Goal: Transaction & Acquisition: Register for event/course

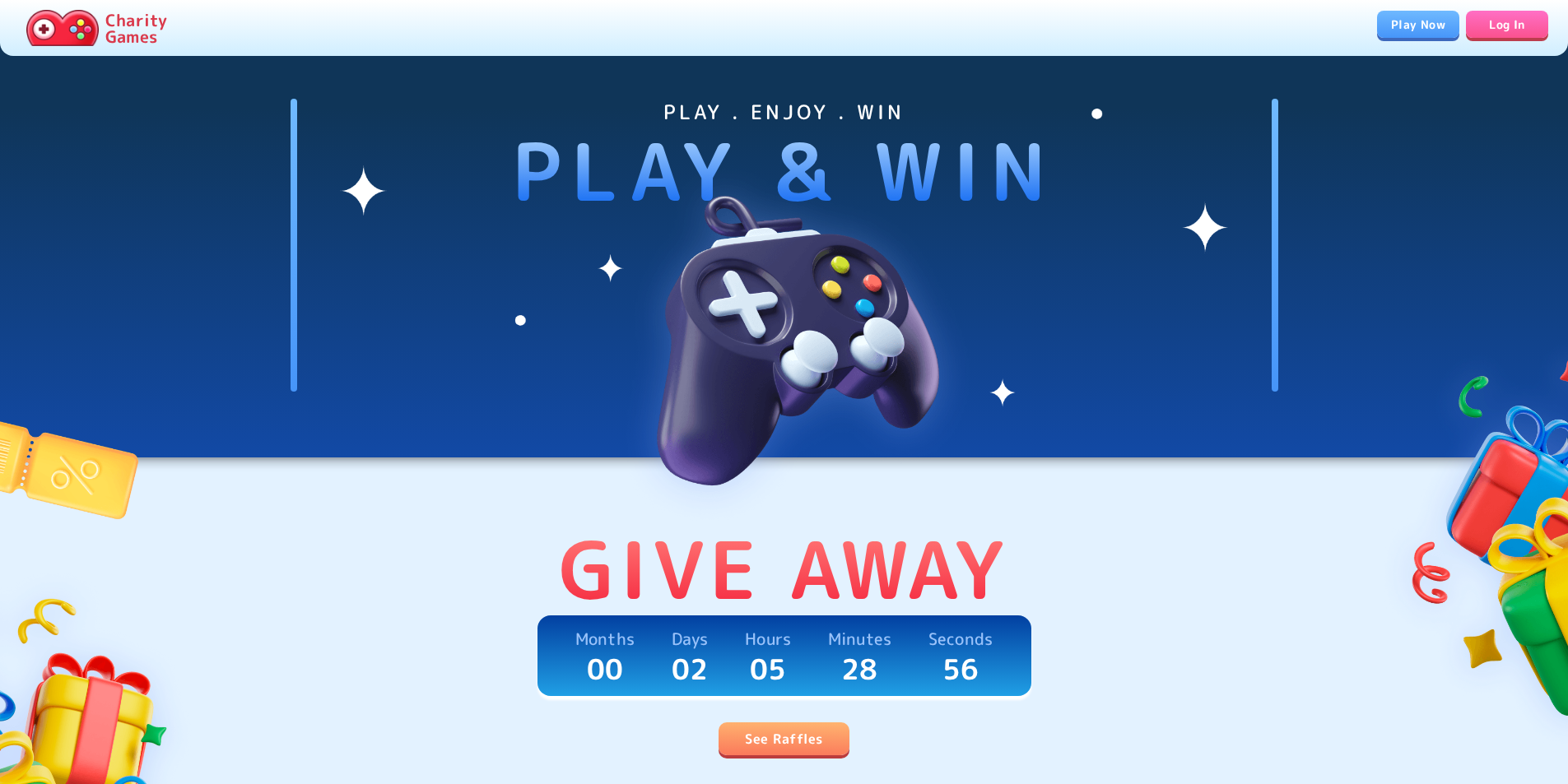
click at [1514, 32] on link "Log In" at bounding box center [1507, 25] width 82 height 27
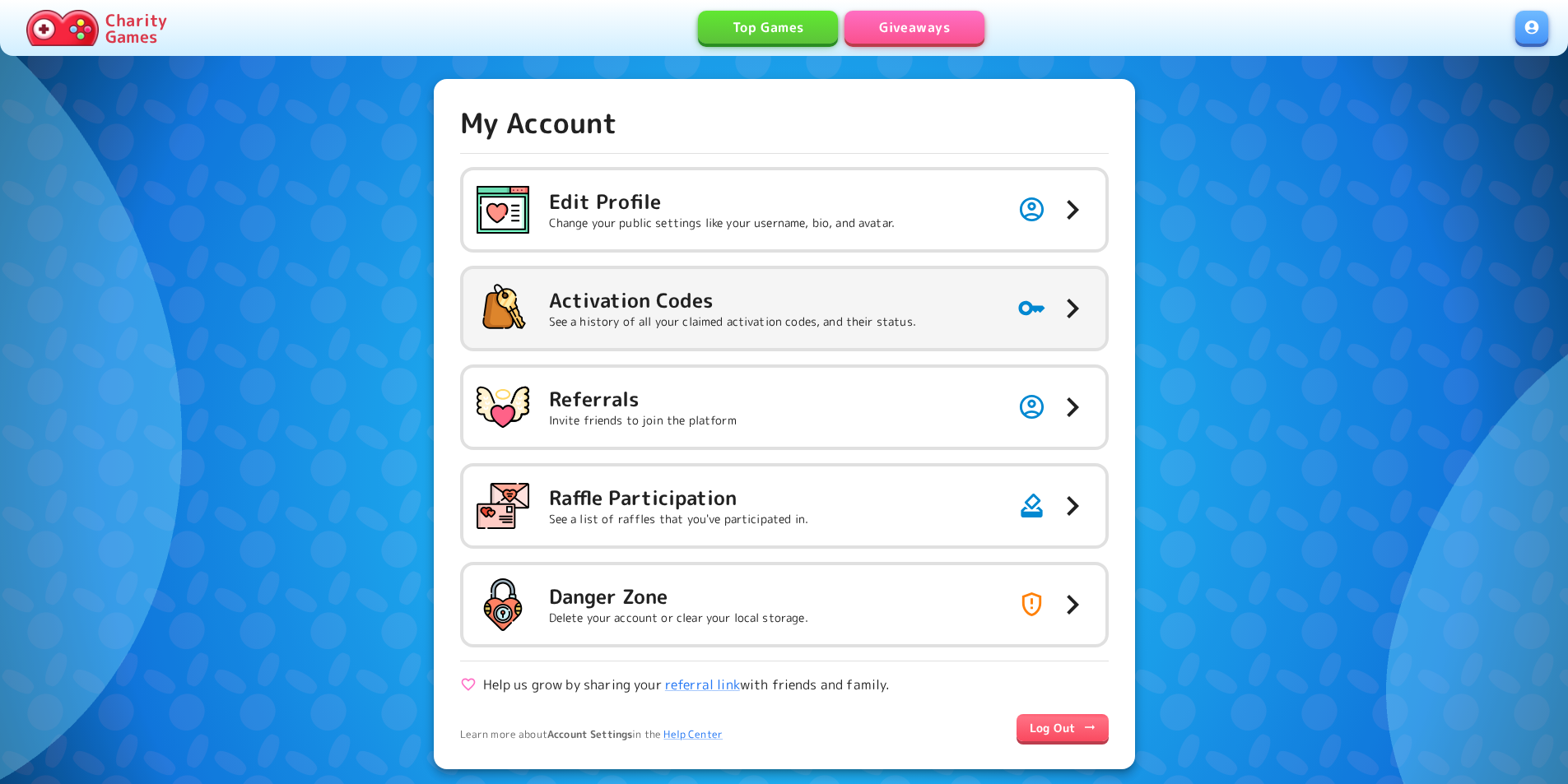
click at [965, 321] on button "Activation Codes See a history of all your claimed activation codes, and their …" at bounding box center [784, 308] width 642 height 79
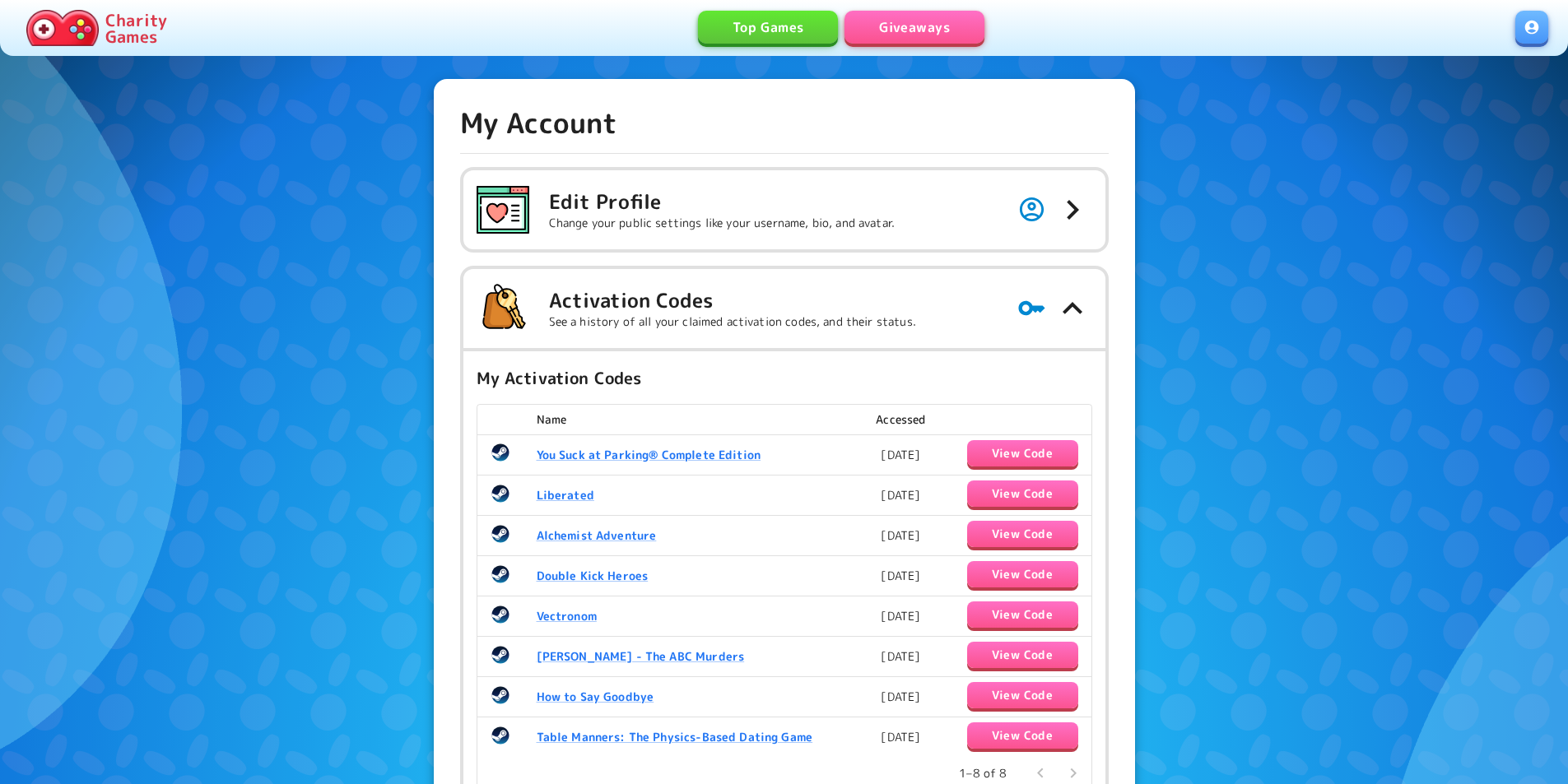
click at [924, 42] on link "Giveaways" at bounding box center [914, 27] width 140 height 33
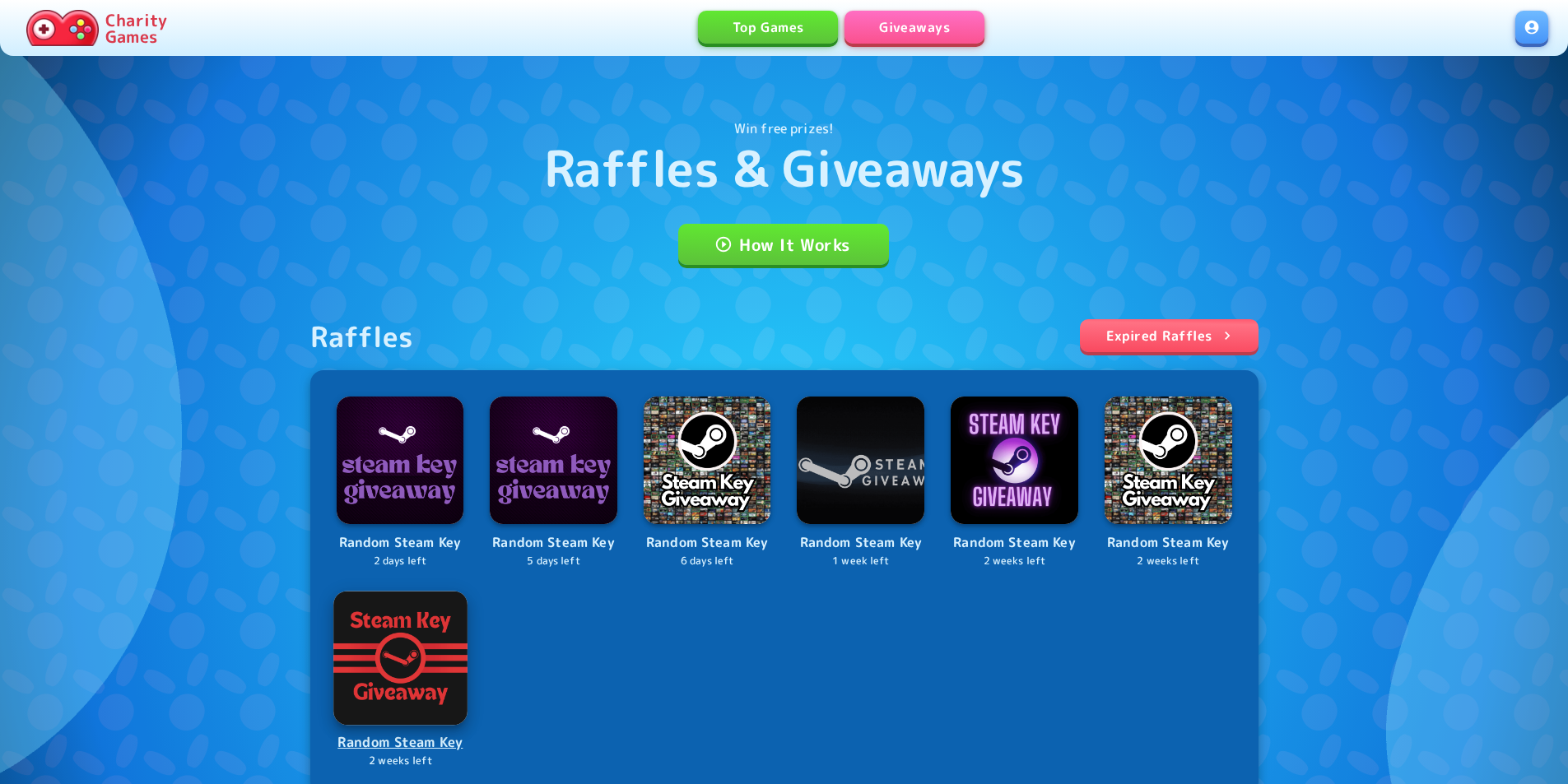
click at [405, 681] on div "Raffles Expired Raffles Random Steam Key 2 days left Random Steam Key 5 days le…" at bounding box center [784, 556] width 948 height 475
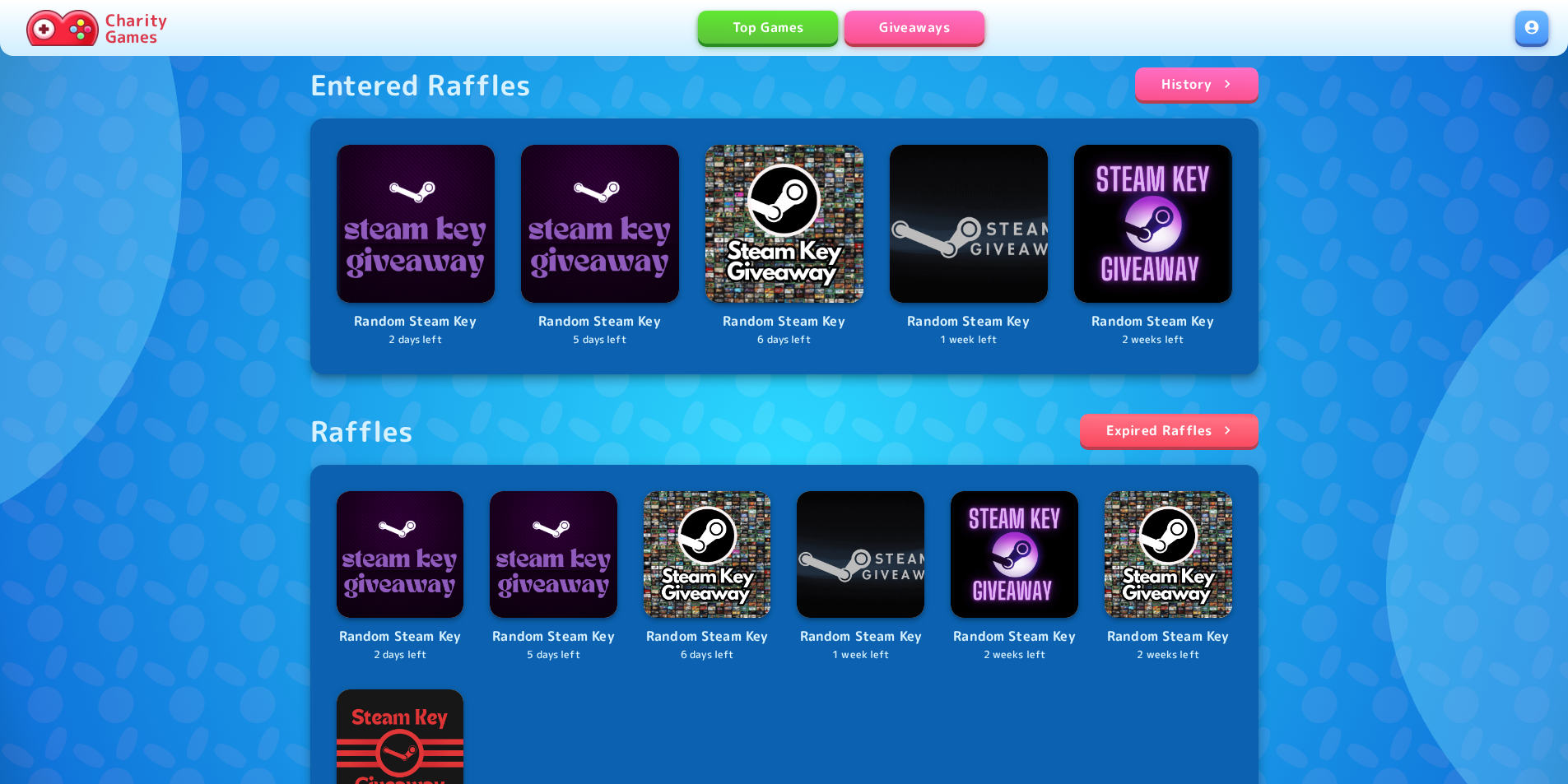
scroll to position [329, 0]
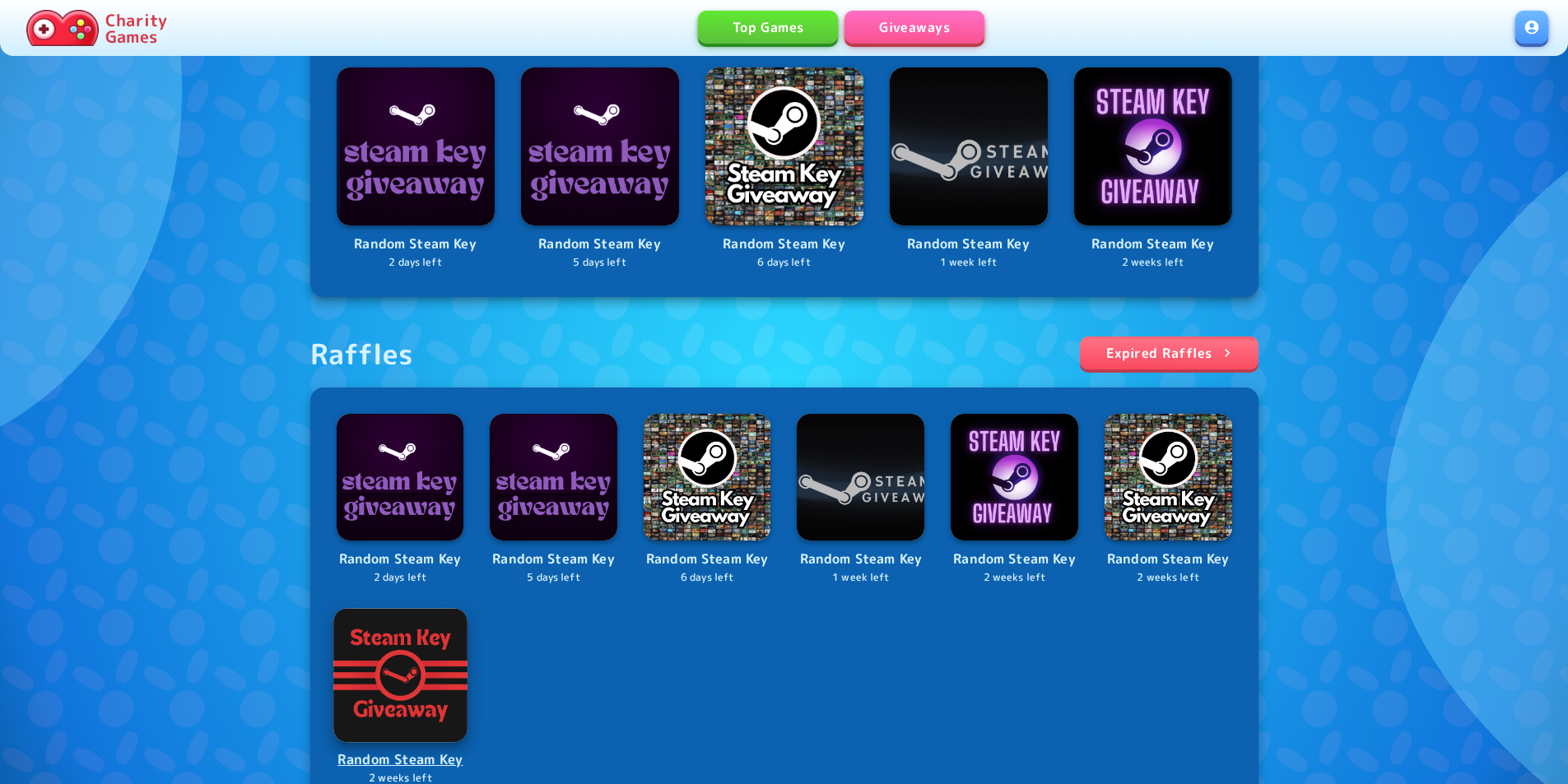
click at [402, 639] on img at bounding box center [399, 674] width 133 height 133
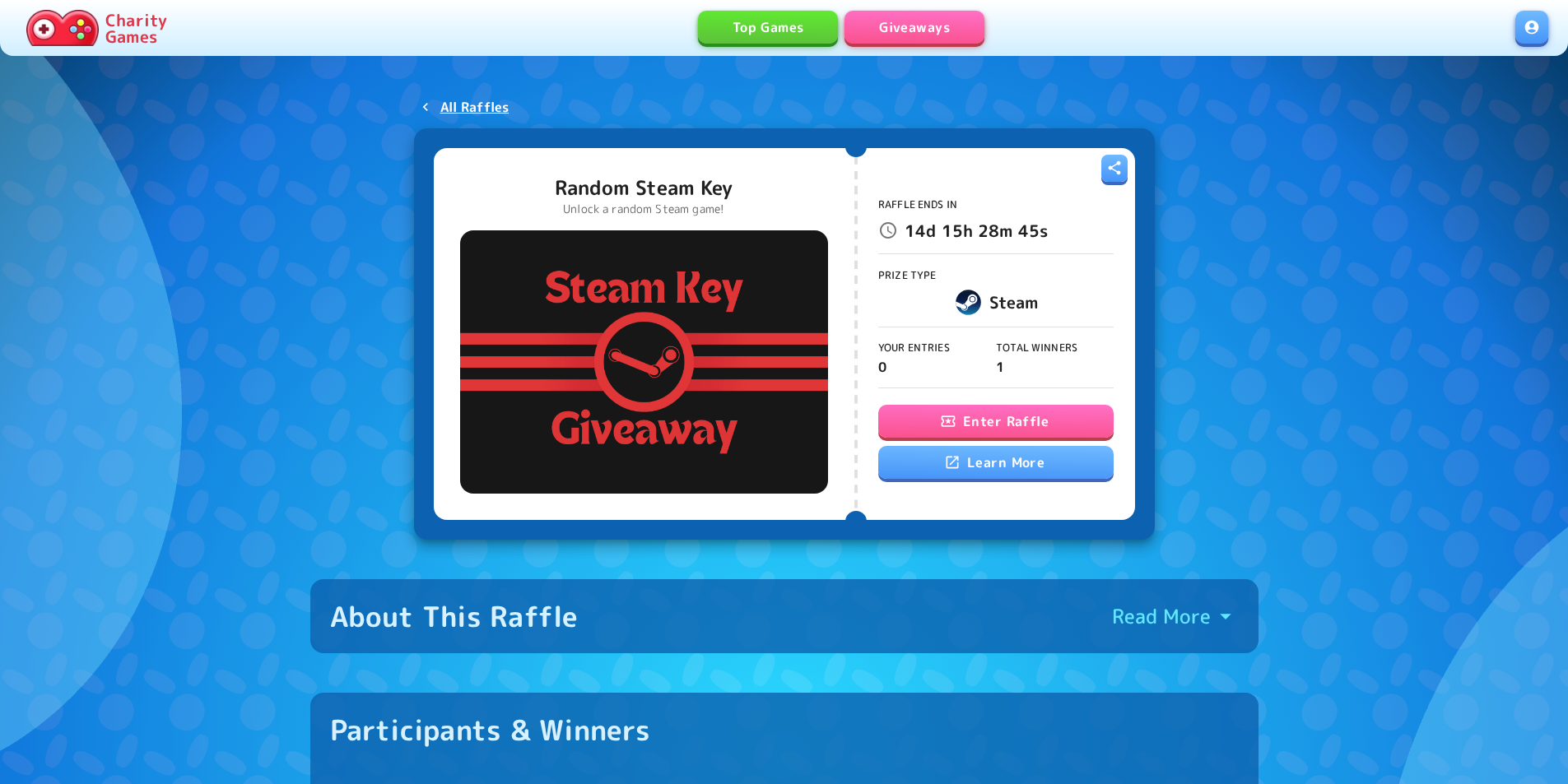
click at [963, 426] on button "Enter Raffle" at bounding box center [996, 421] width 235 height 33
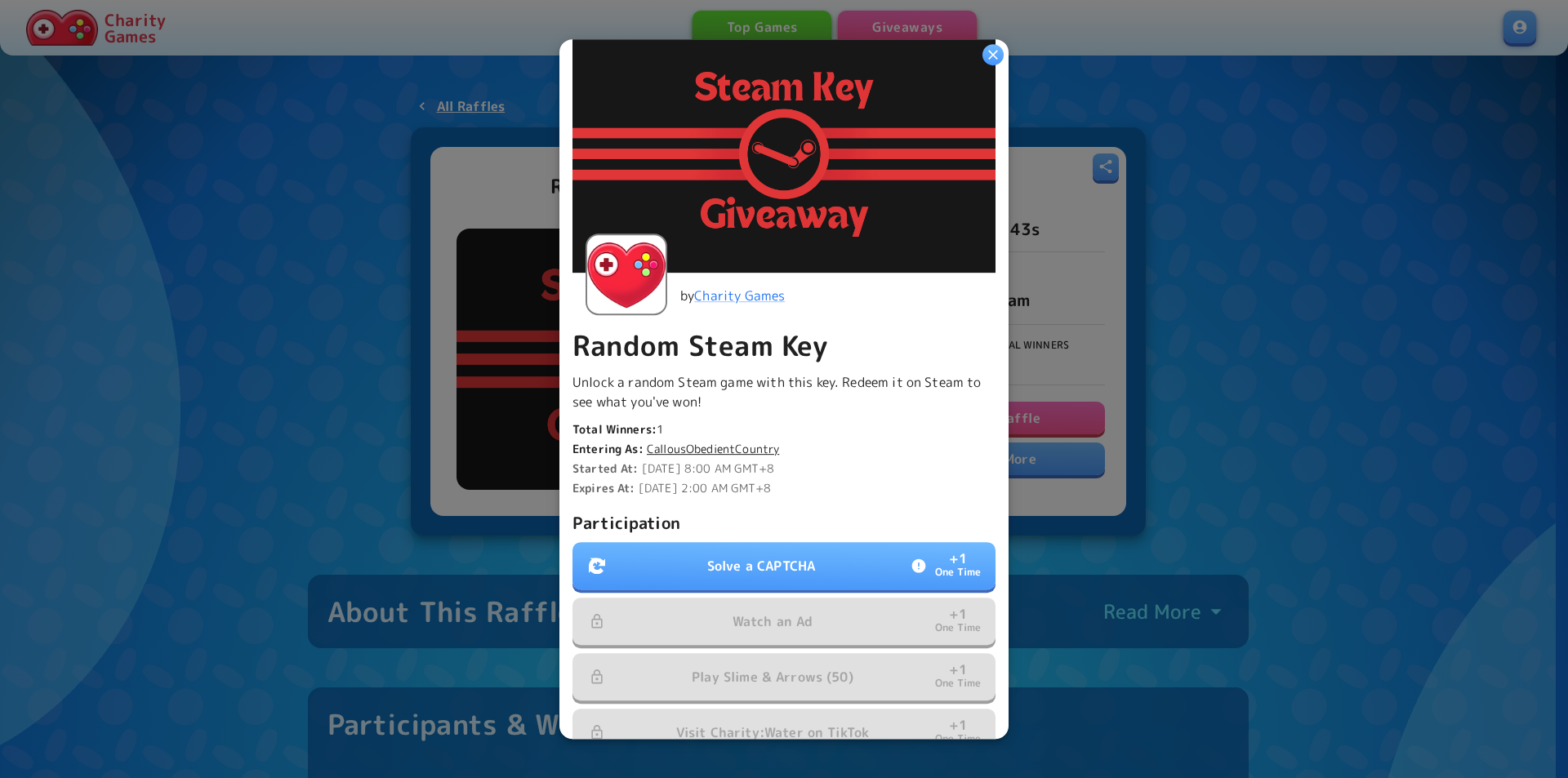
scroll to position [228, 0]
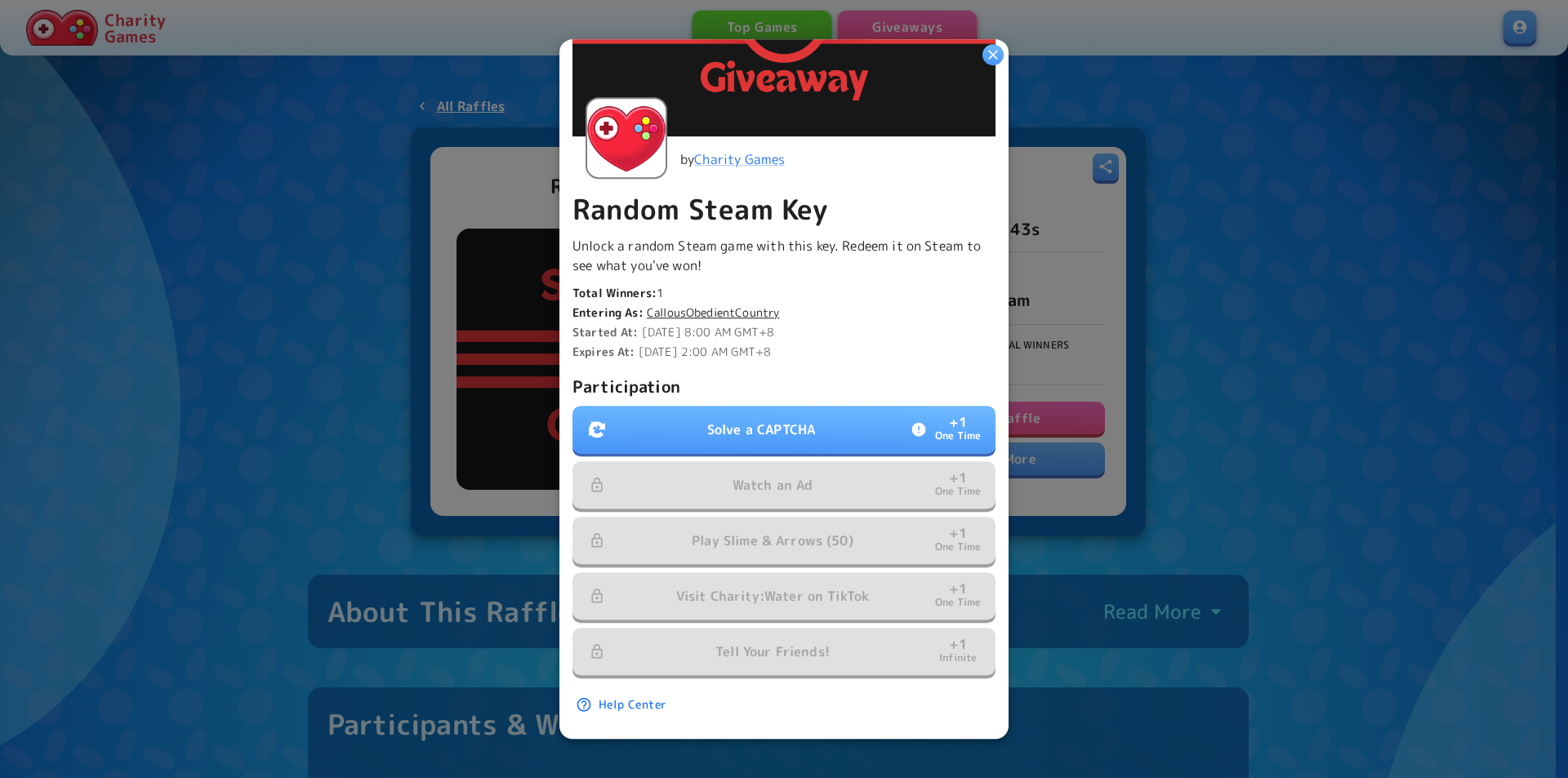
click at [813, 405] on button "Solve a CAPTCHA + 1 One Time" at bounding box center [784, 429] width 423 height 47
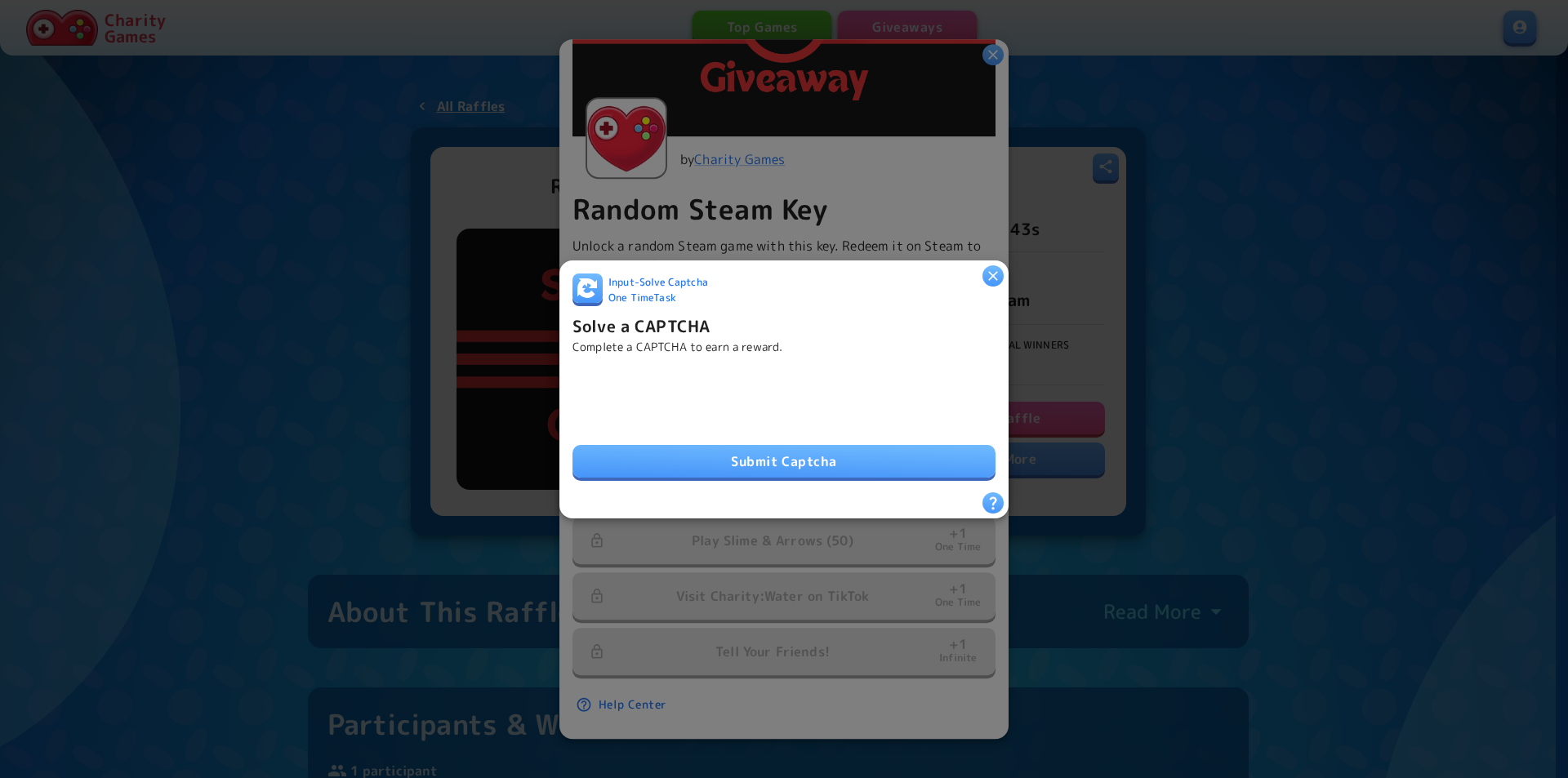
click at [759, 468] on button "Submit Captcha" at bounding box center [784, 461] width 423 height 33
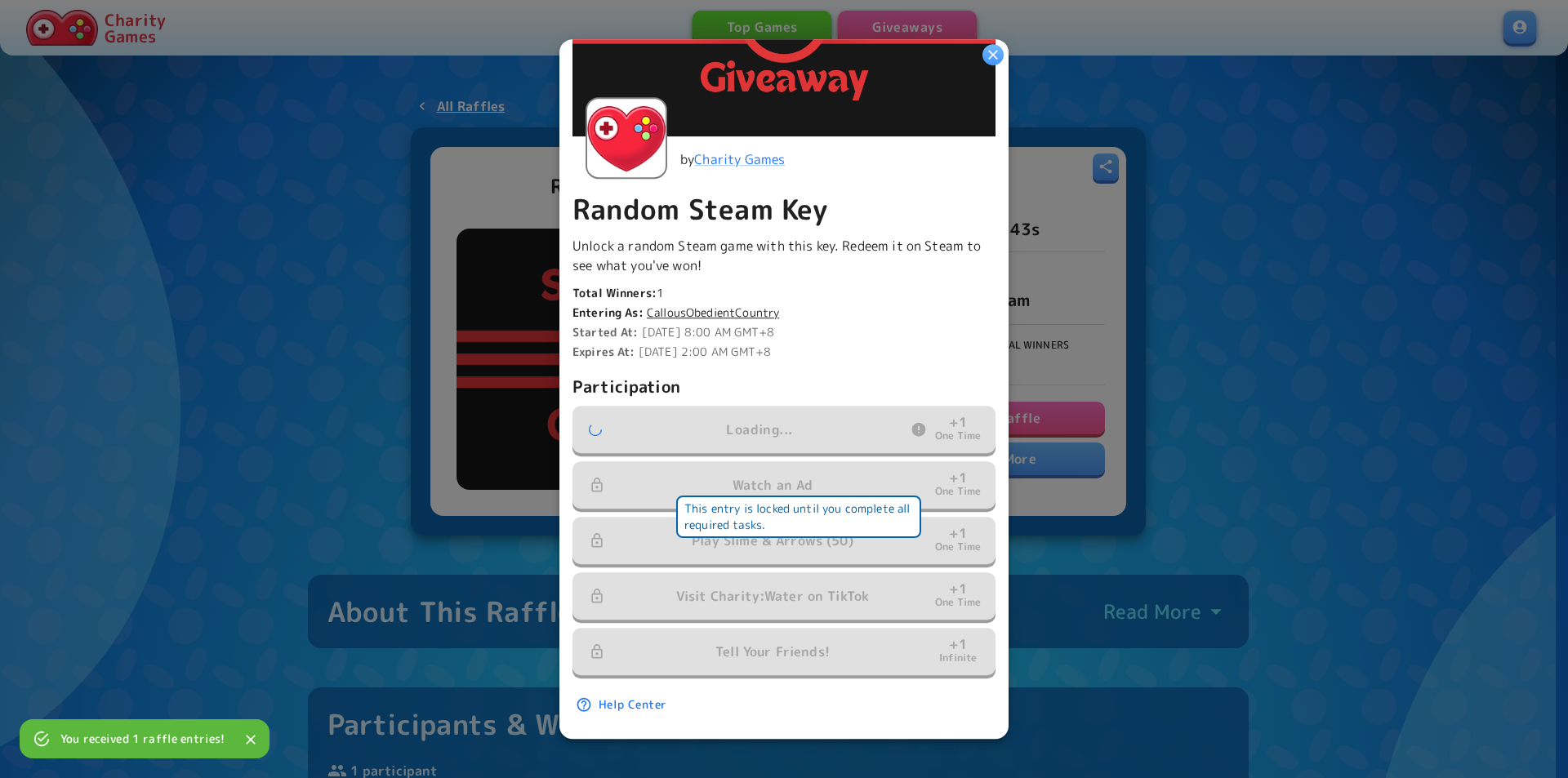
click at [798, 484] on span "Watch an Ad + 1 One Time" at bounding box center [784, 485] width 423 height 47
click at [793, 517] on button "Play Slime & Arrows (50) + 1 One Time" at bounding box center [784, 540] width 423 height 47
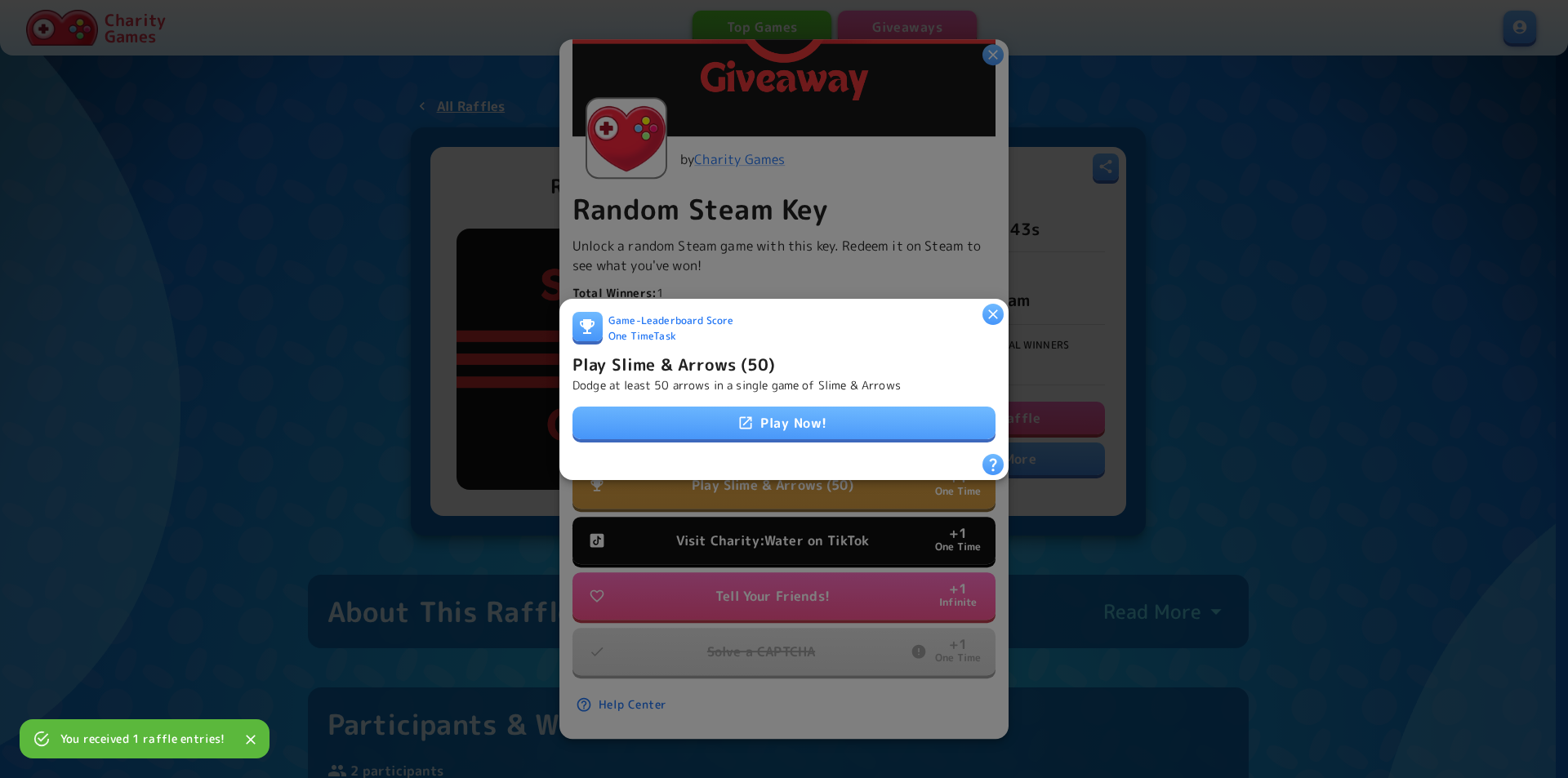
click at [803, 427] on link "Play Now!" at bounding box center [784, 422] width 423 height 33
click at [991, 309] on icon "button" at bounding box center [993, 314] width 10 height 10
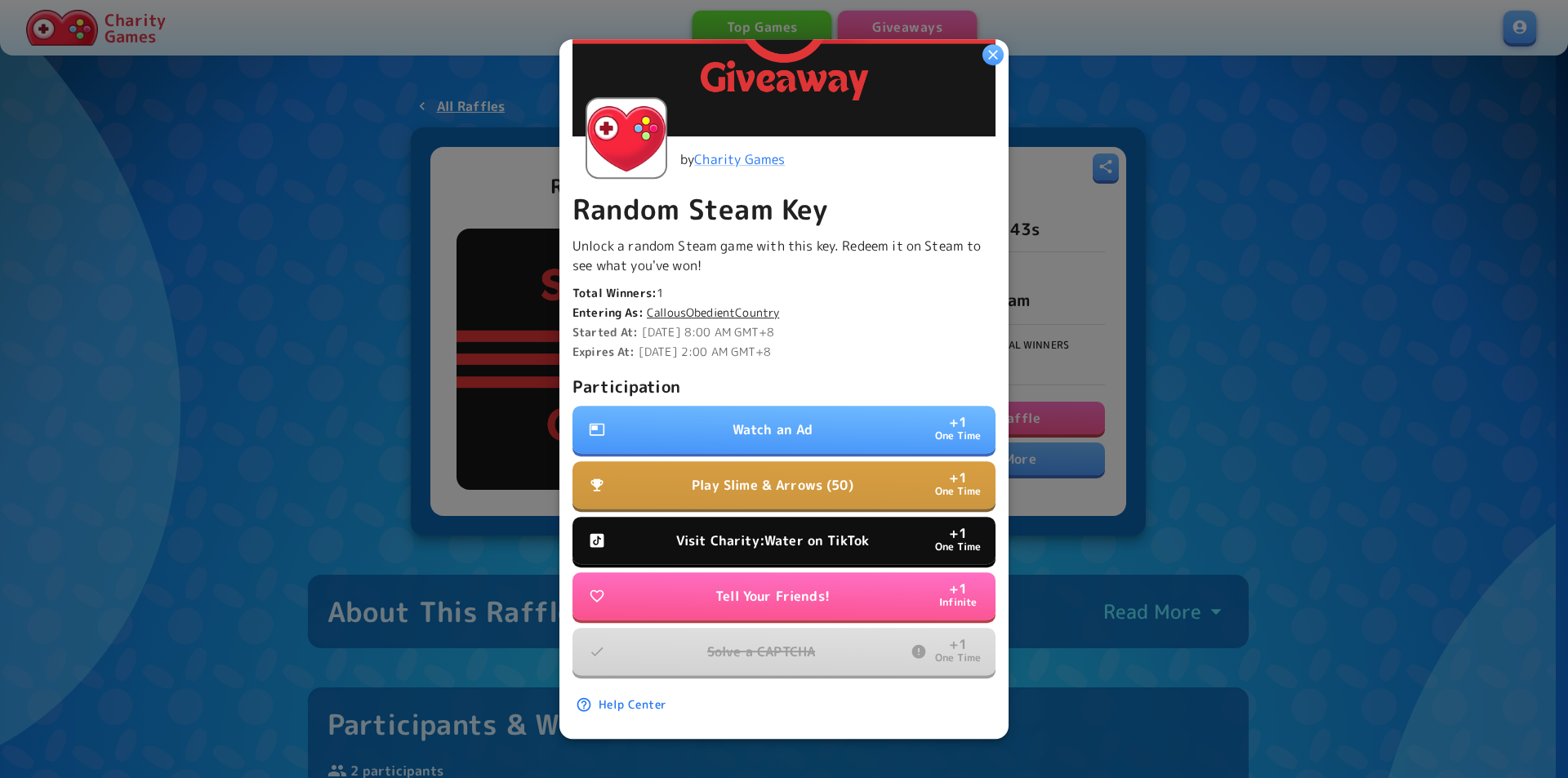
click at [842, 517] on button "Visit Charity:Water on TikTok + 1 One Time" at bounding box center [784, 540] width 423 height 47
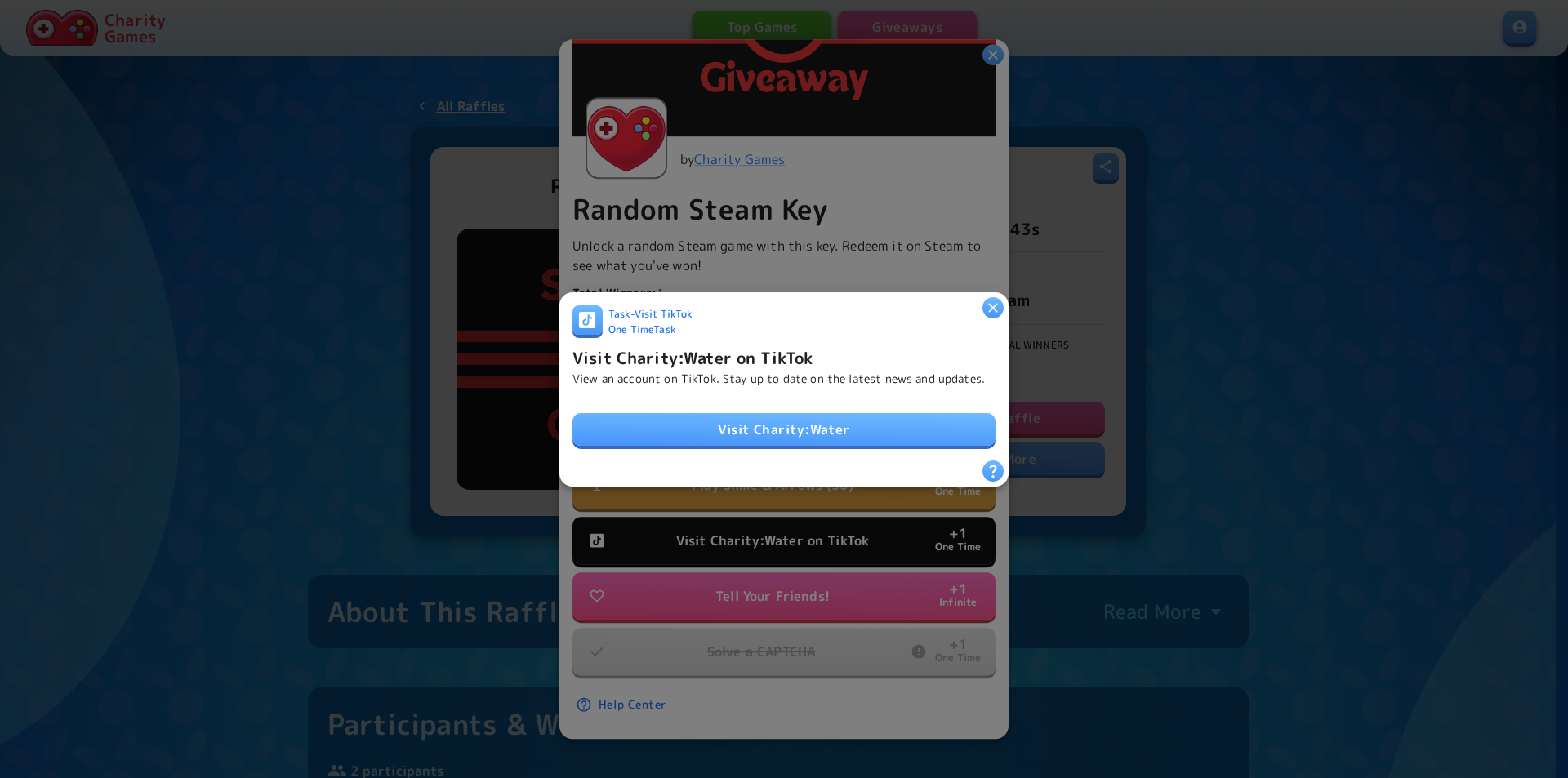
click at [847, 451] on div "Task - Visit TikTok One Time Task Visit Charity:Water on TikTok View an account…" at bounding box center [784, 382] width 423 height 155
click at [835, 432] on link "Visit Charity:Water" at bounding box center [784, 429] width 423 height 33
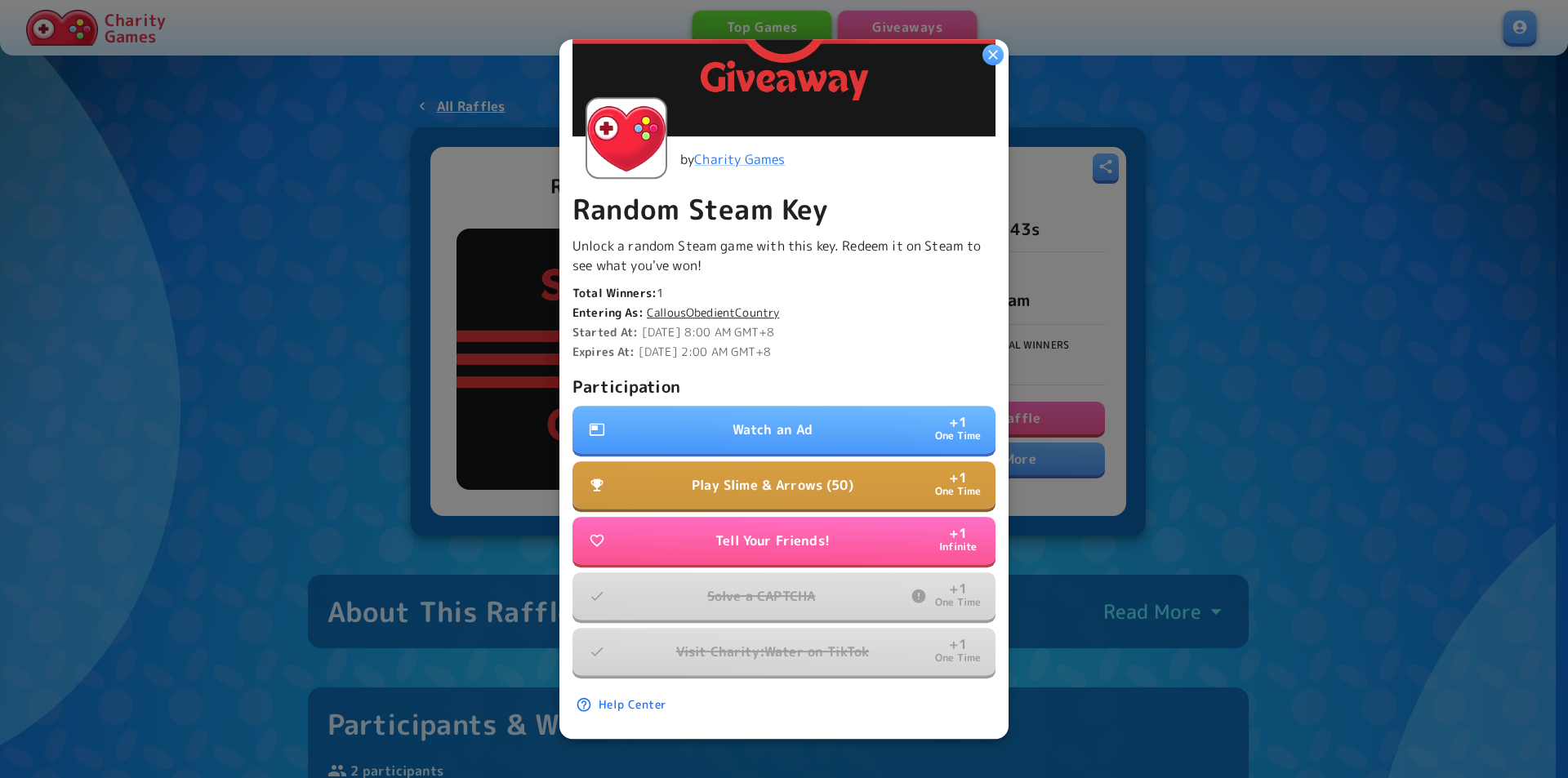
click at [858, 408] on button "Watch an Ad + 1 One Time" at bounding box center [784, 429] width 423 height 47
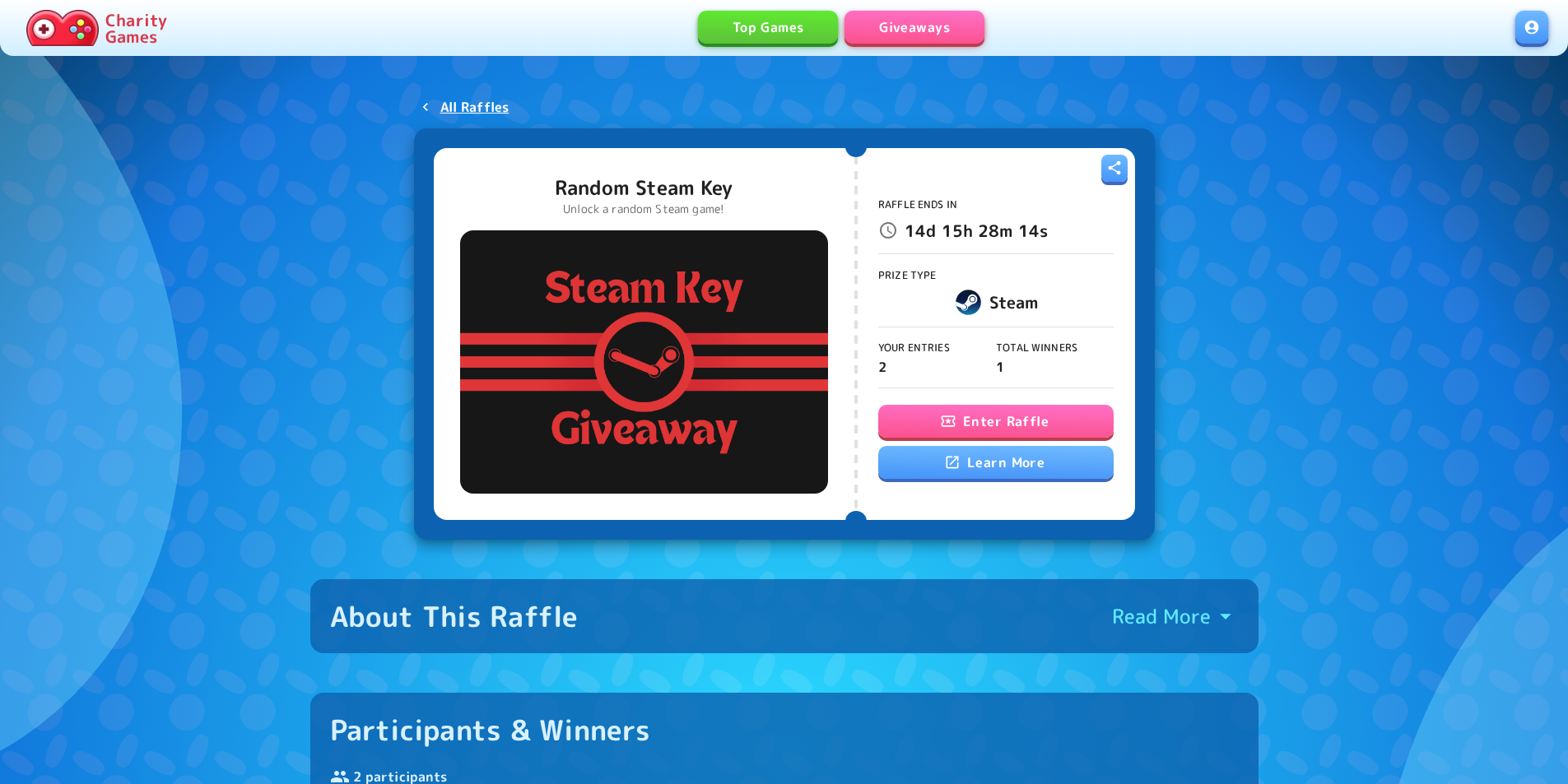
click at [943, 408] on button "Enter Raffle" at bounding box center [996, 421] width 235 height 33
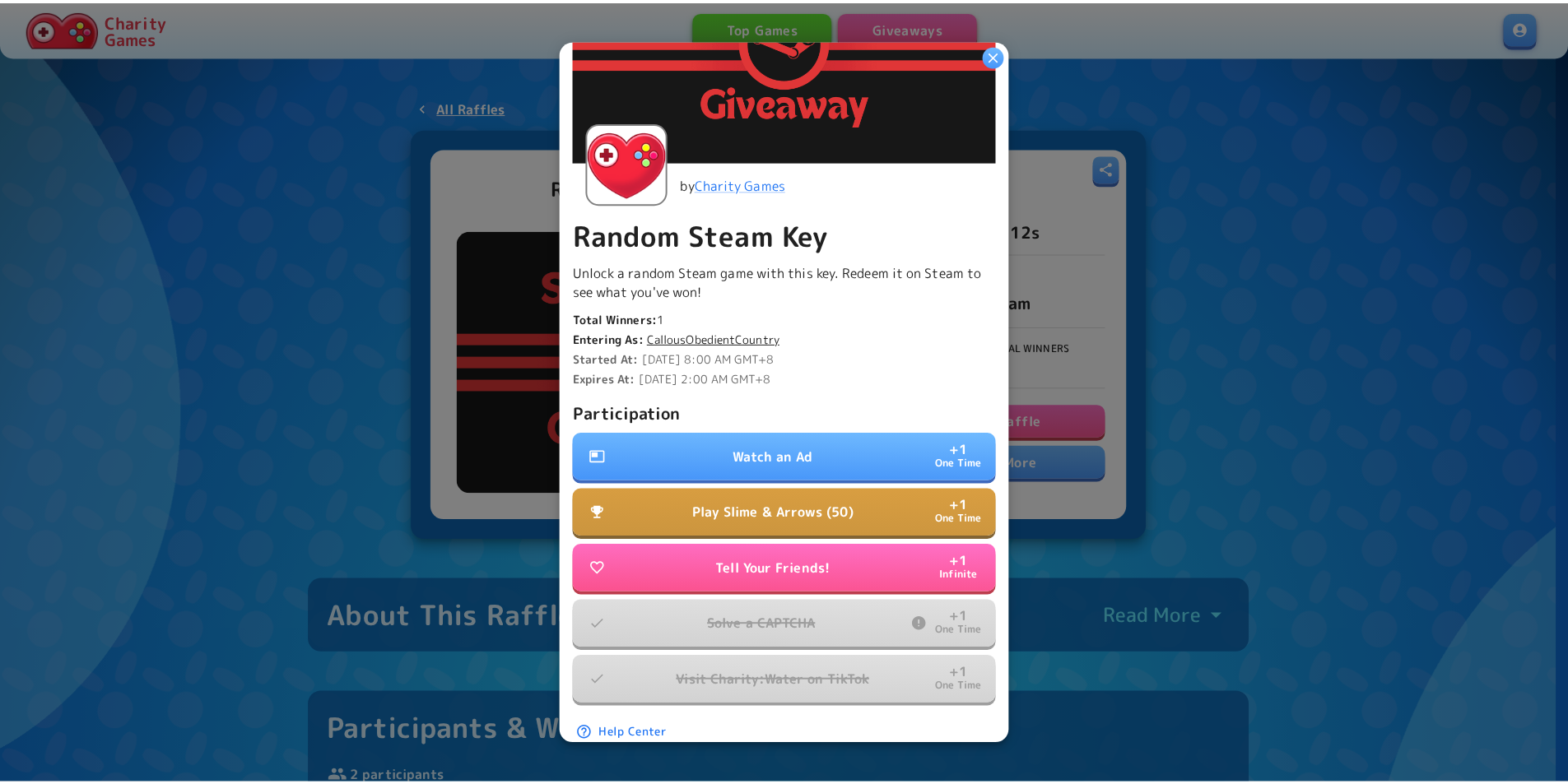
scroll to position [229, 0]
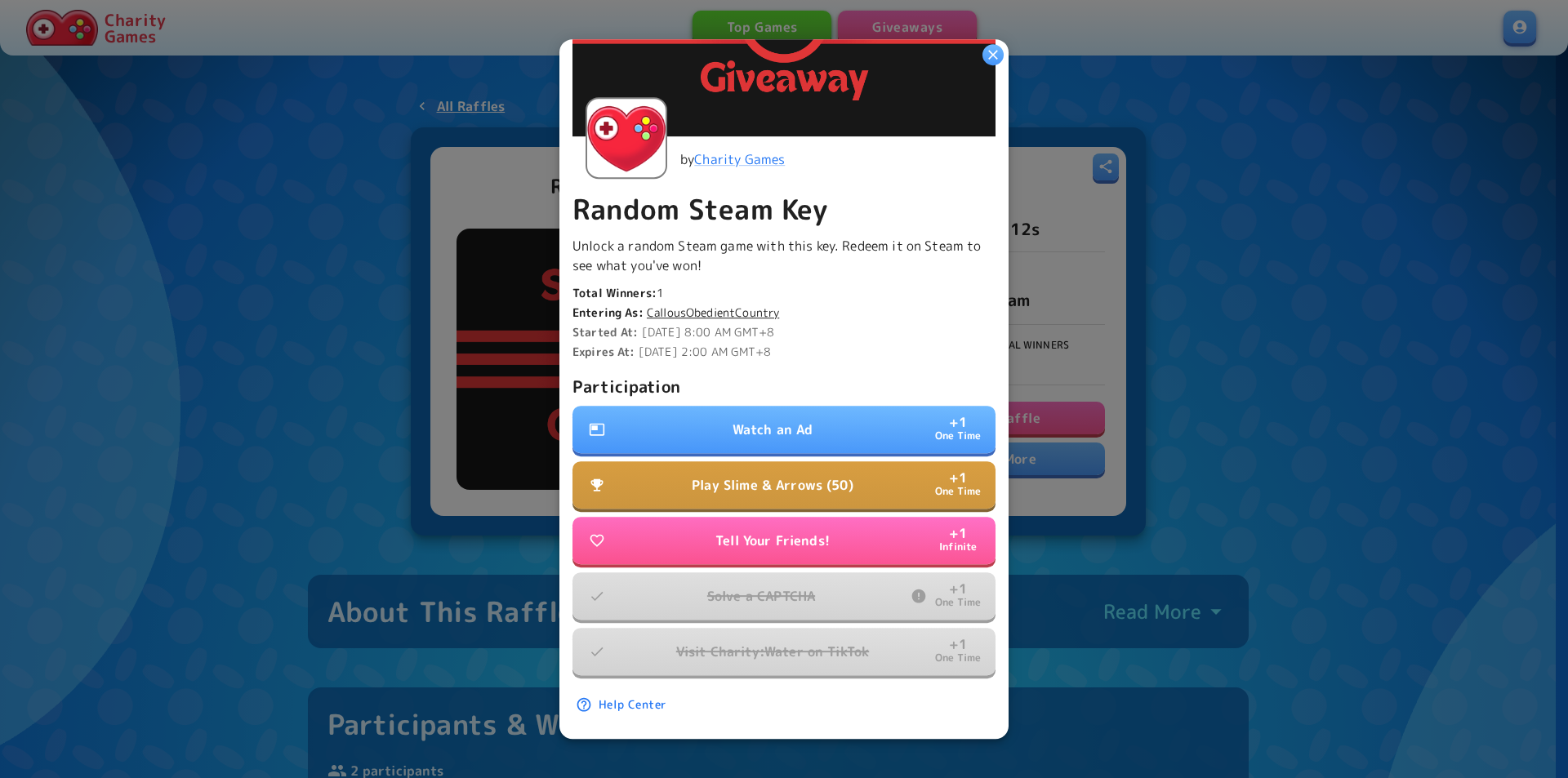
click at [881, 435] on button "Watch an Ad + 1 One Time" at bounding box center [784, 429] width 423 height 47
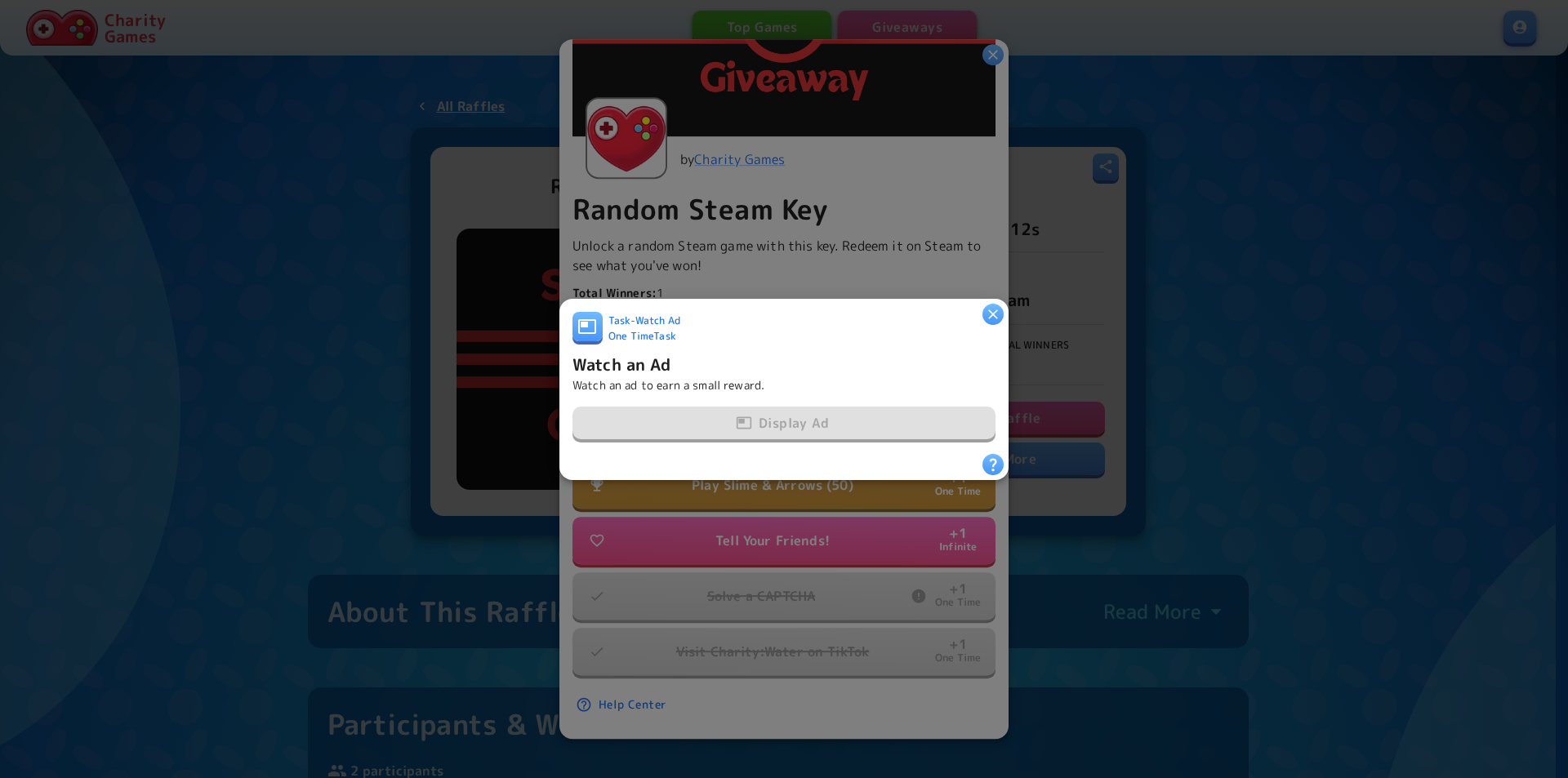
click at [991, 310] on icon "button" at bounding box center [993, 314] width 10 height 10
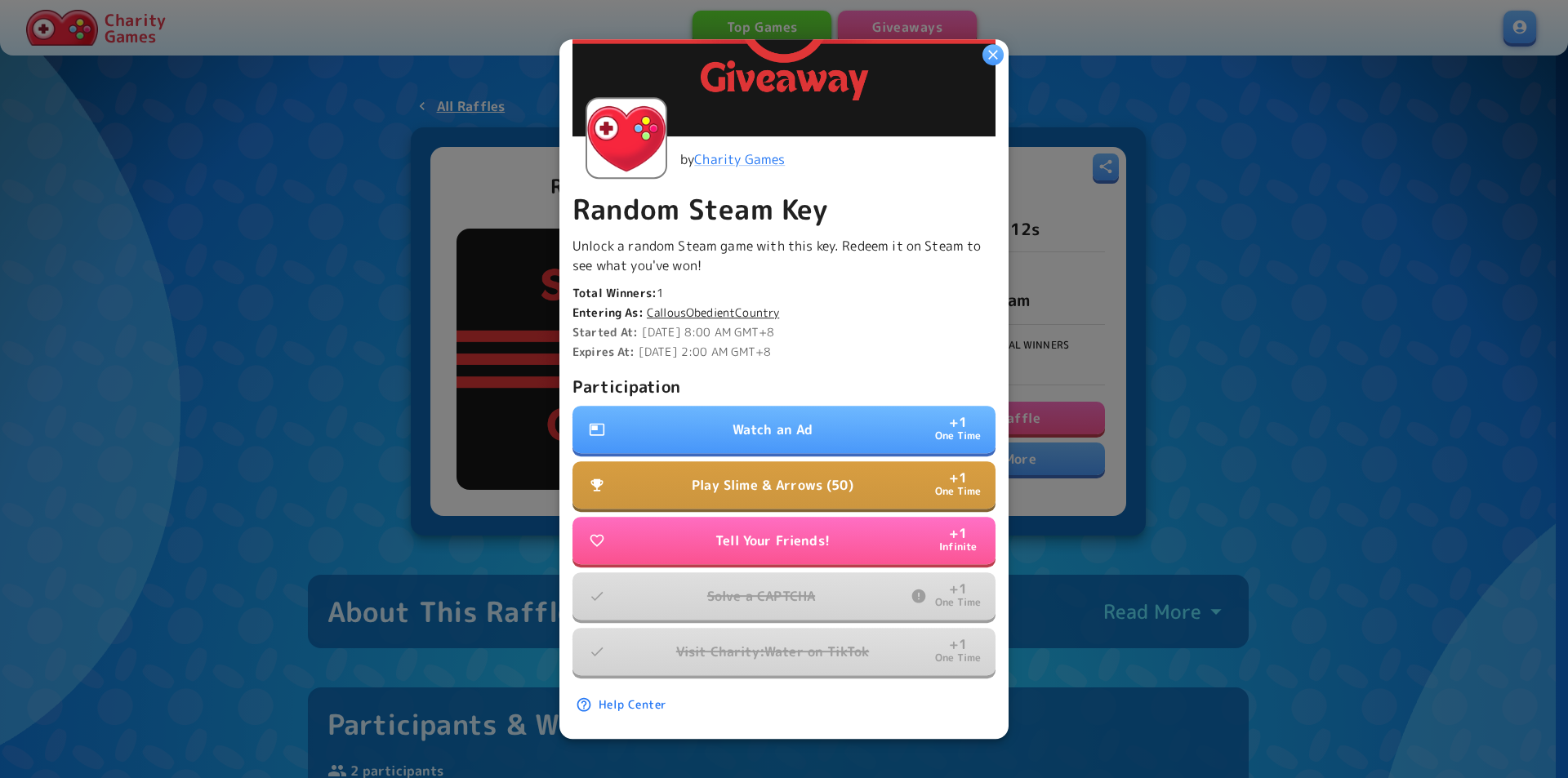
click at [995, 44] on button "button" at bounding box center [992, 54] width 21 height 21
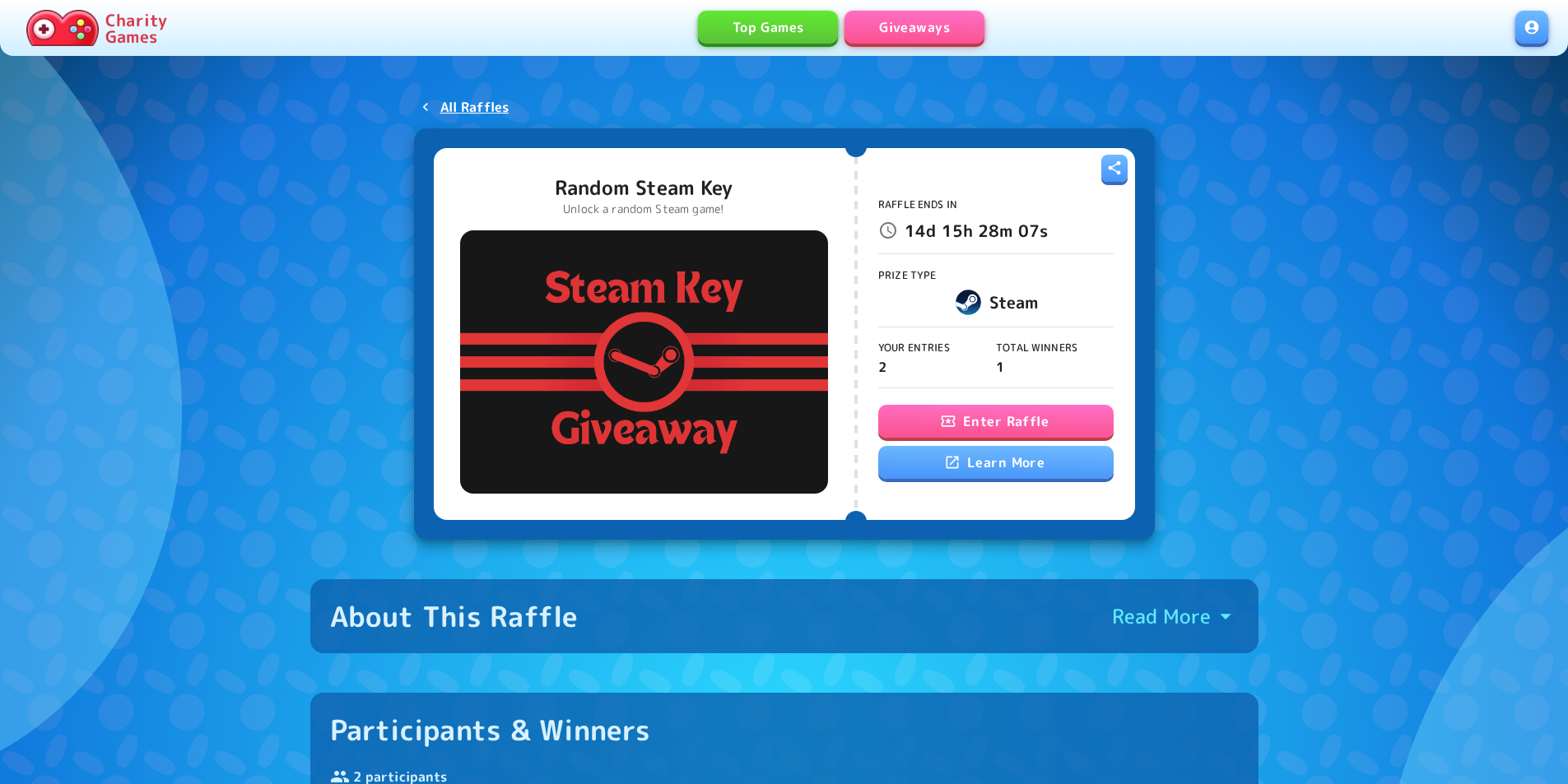
click at [980, 612] on div "About This Raffle Read More" at bounding box center [784, 616] width 909 height 35
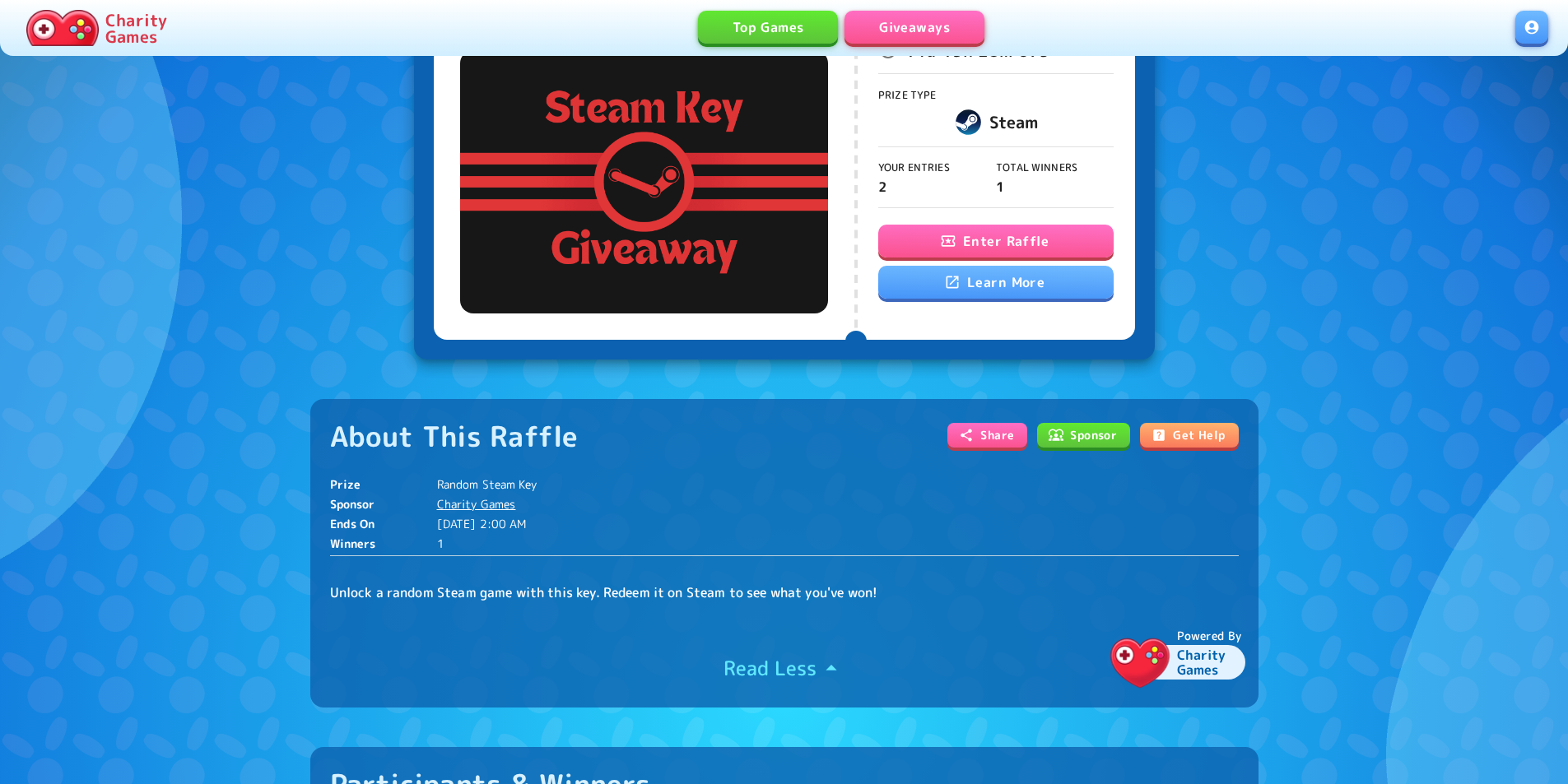
scroll to position [247, 0]
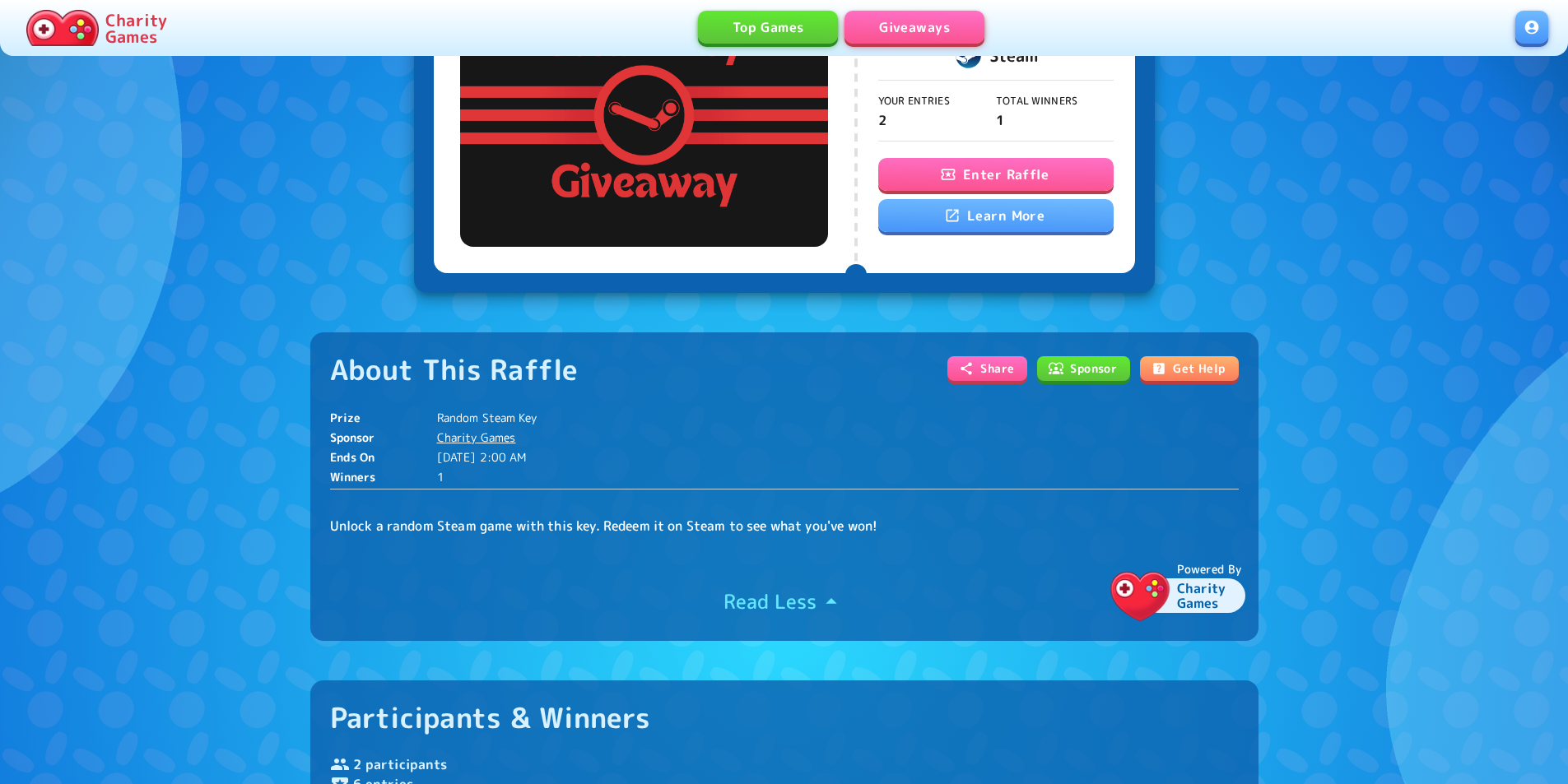
click at [488, 457] on link "9/9/2025, 2:00 AM" at bounding box center [838, 457] width 802 height 16
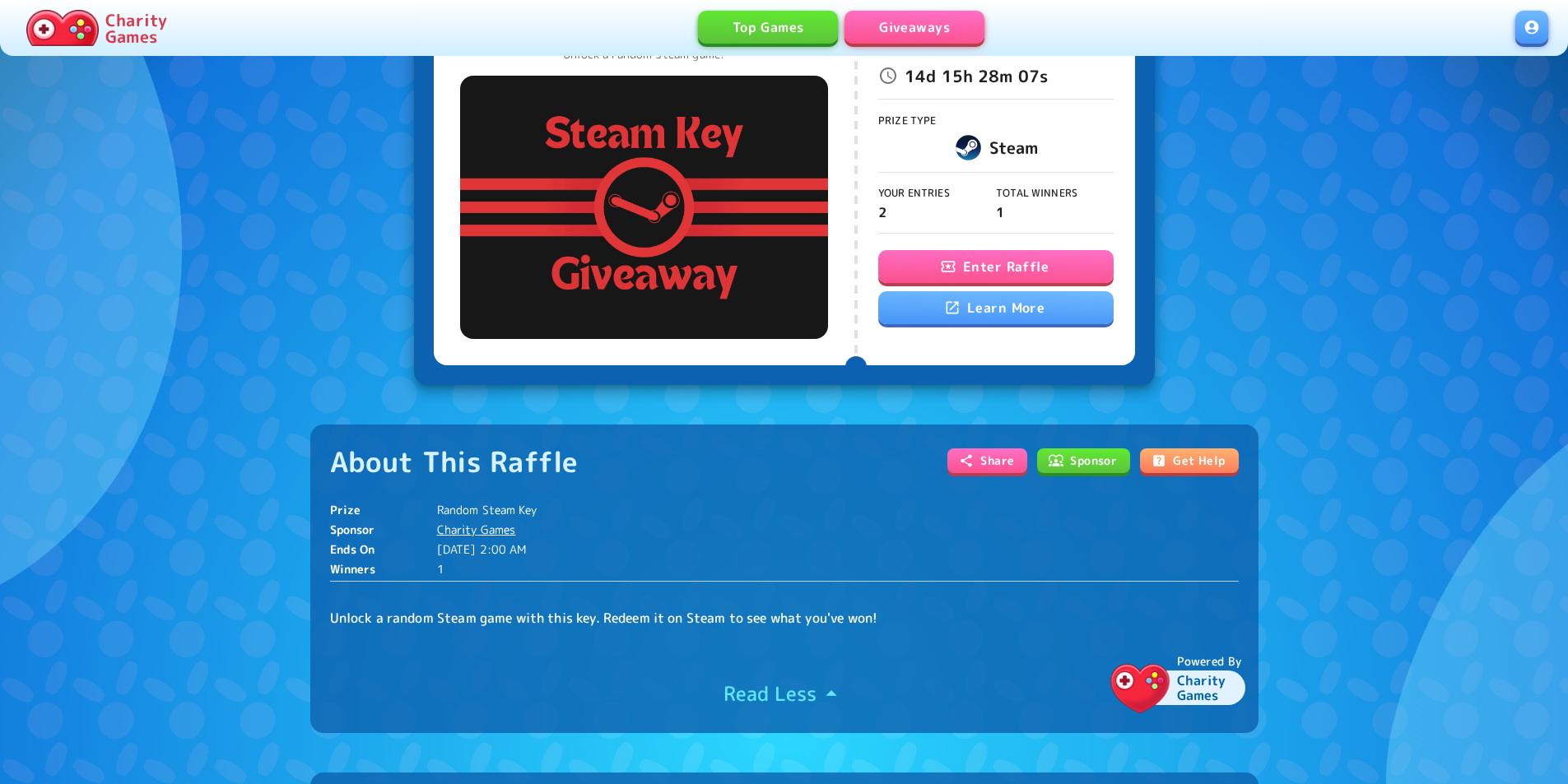
scroll to position [0, 0]
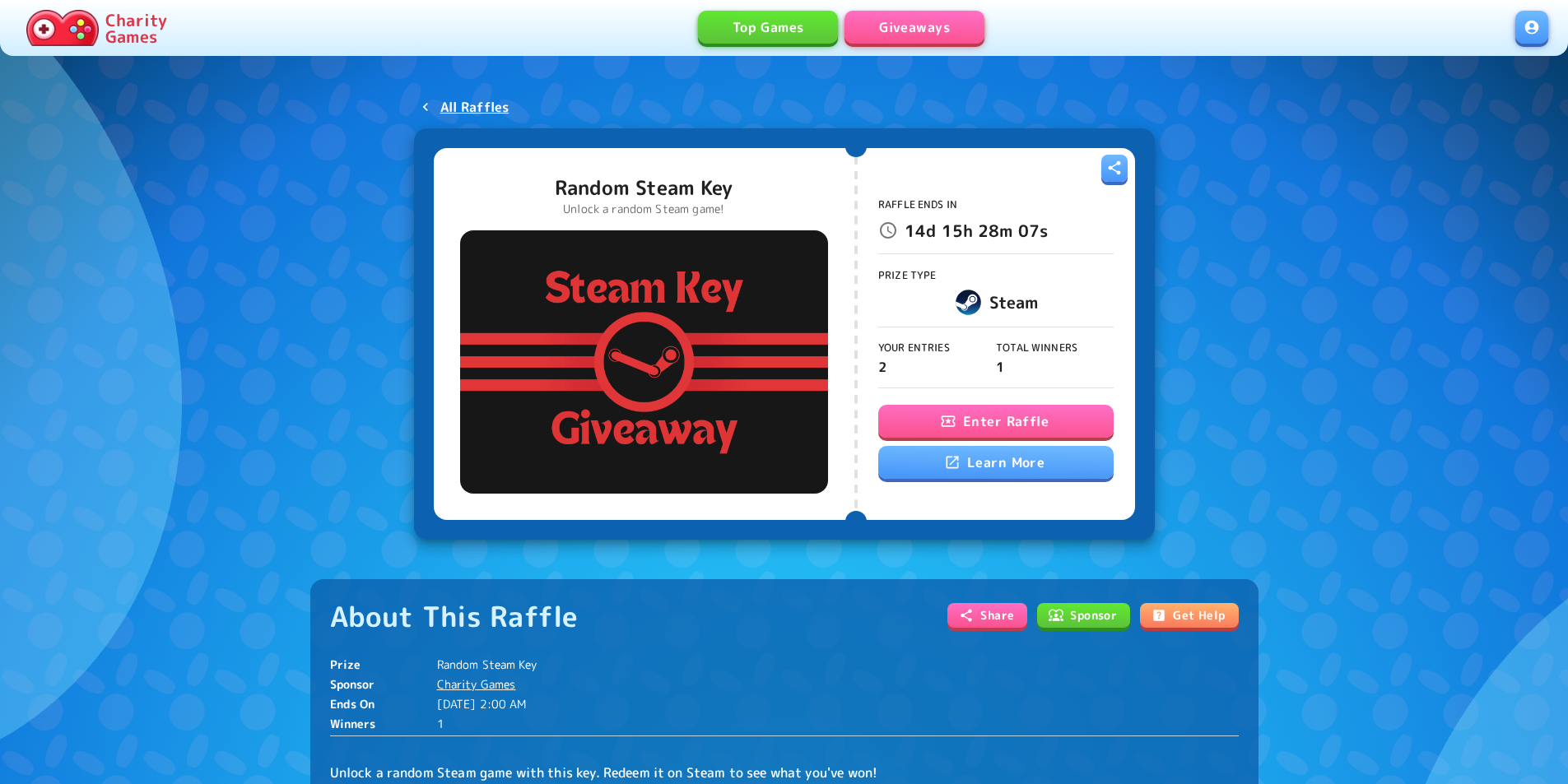
click at [920, 27] on link "Giveaways" at bounding box center [914, 27] width 140 height 33
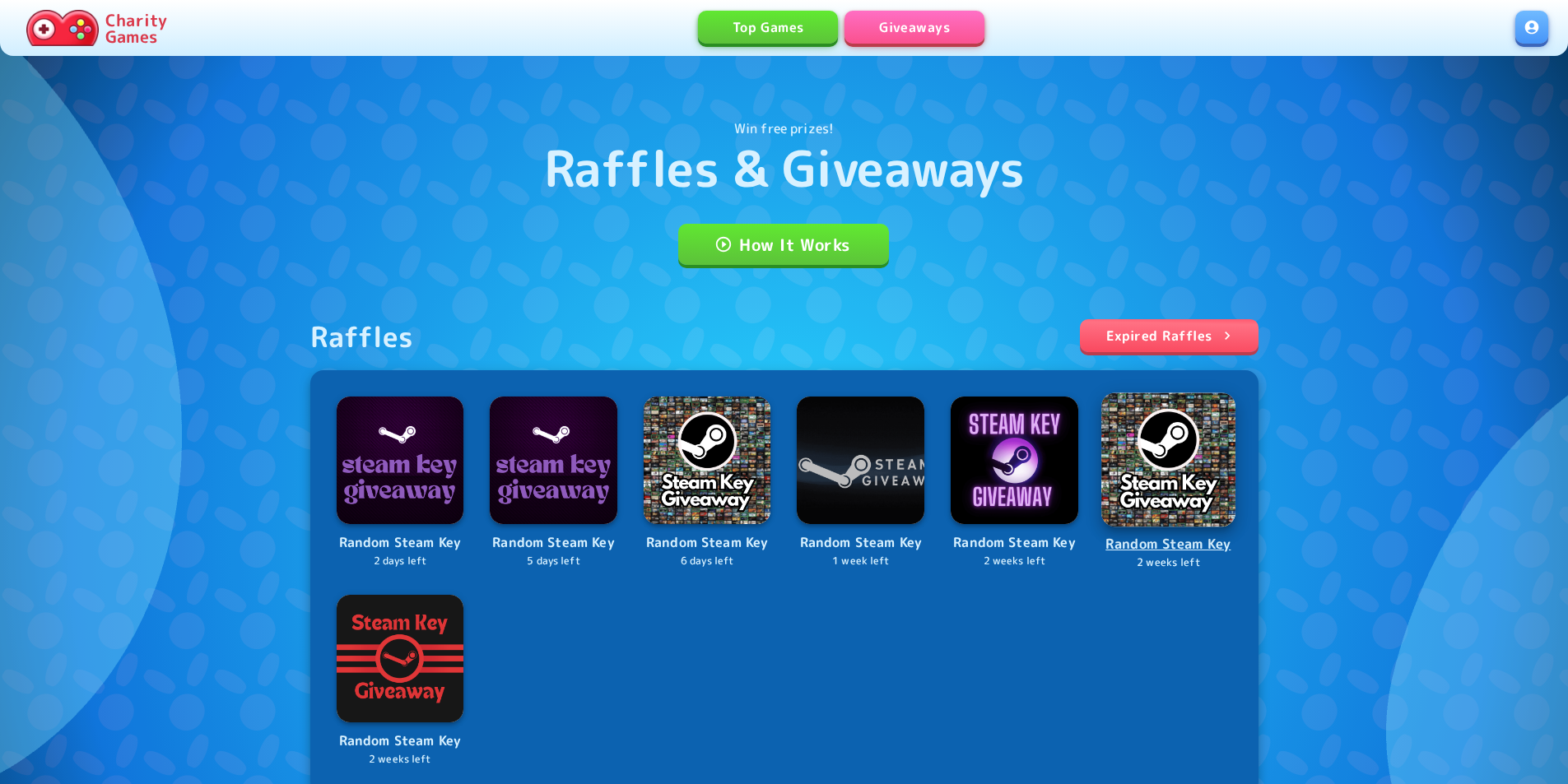
click at [1141, 475] on img at bounding box center [1169, 460] width 134 height 134
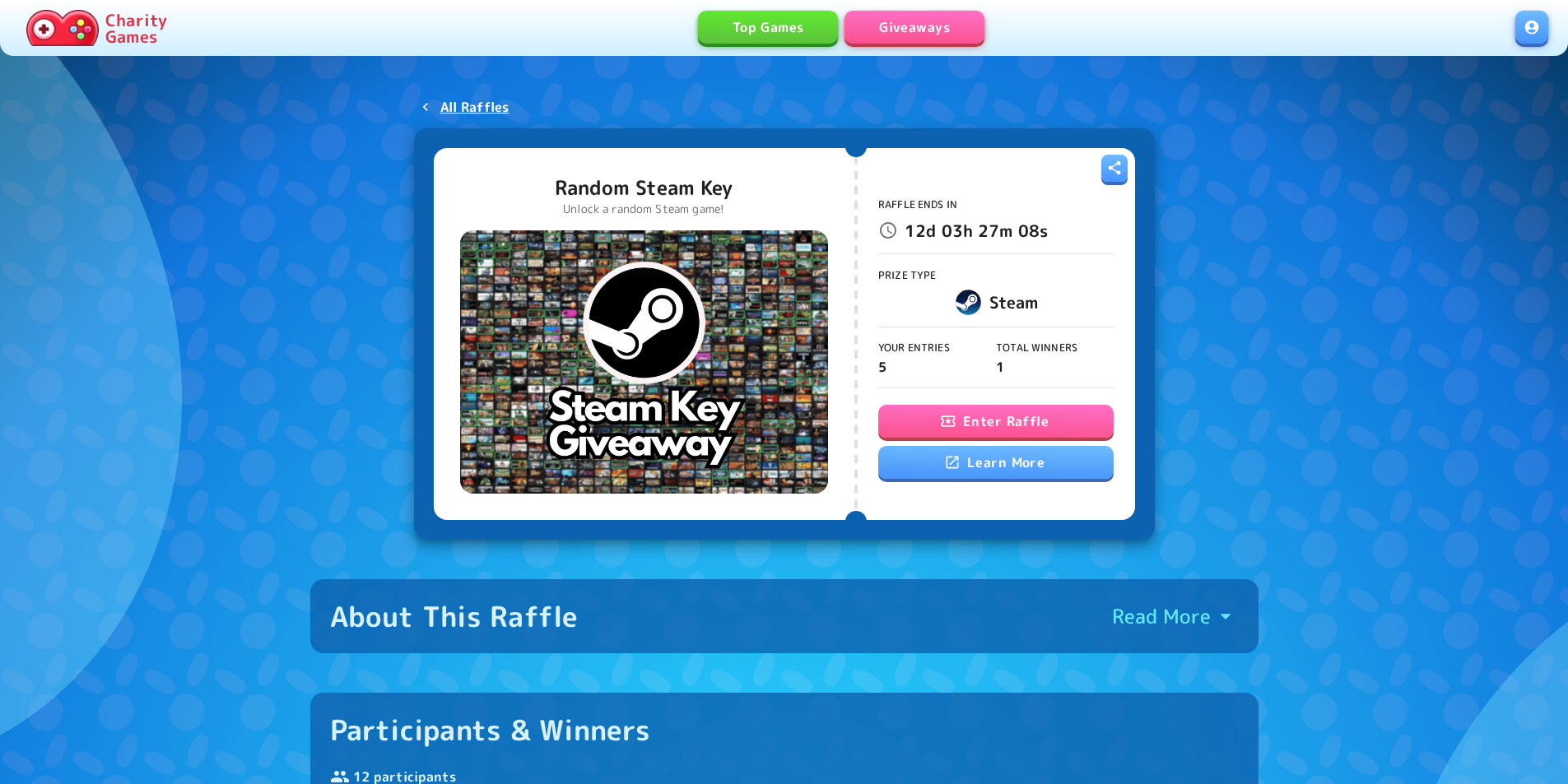
click at [954, 434] on button "Enter Raffle" at bounding box center [996, 421] width 235 height 33
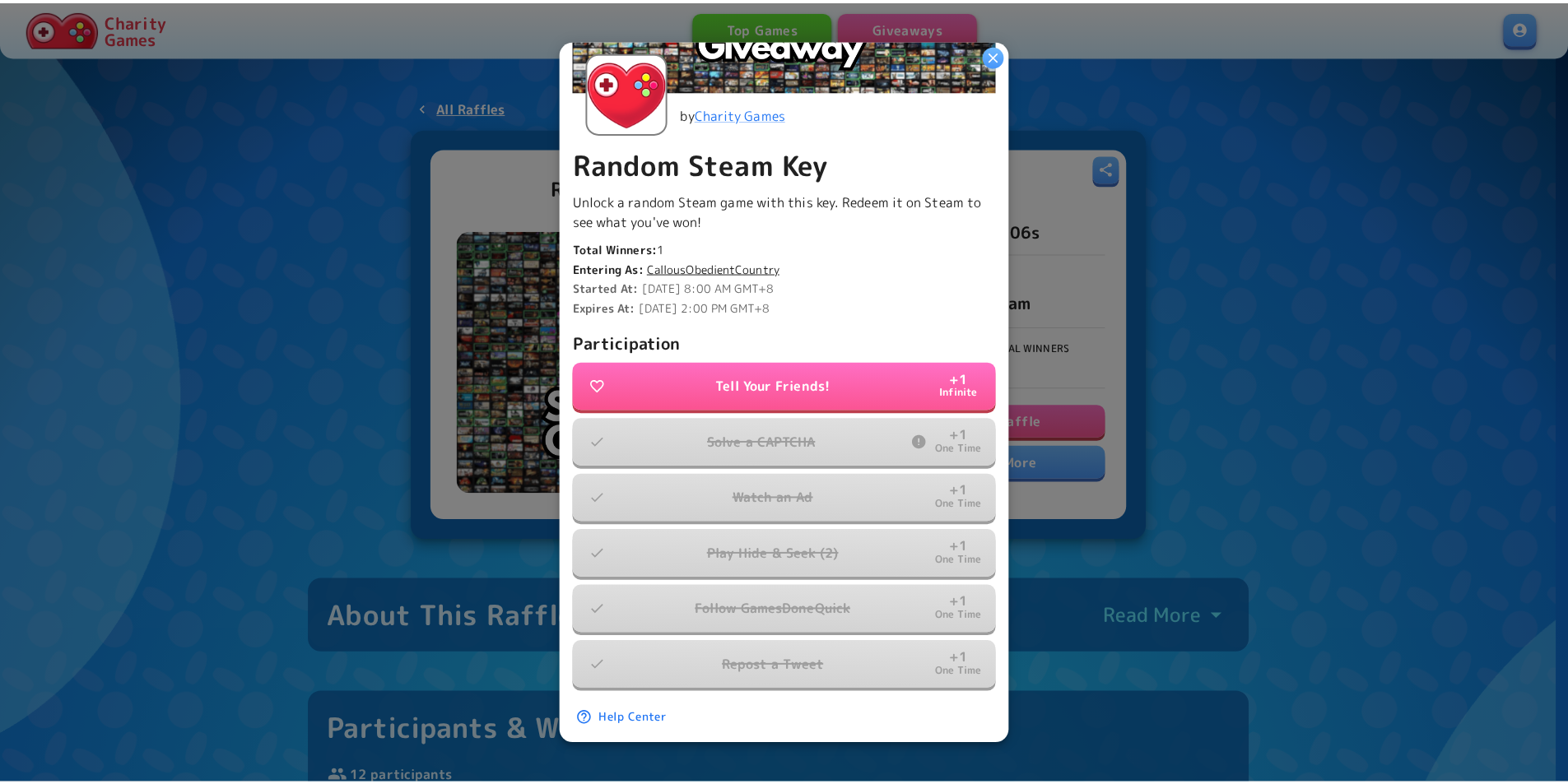
scroll to position [285, 0]
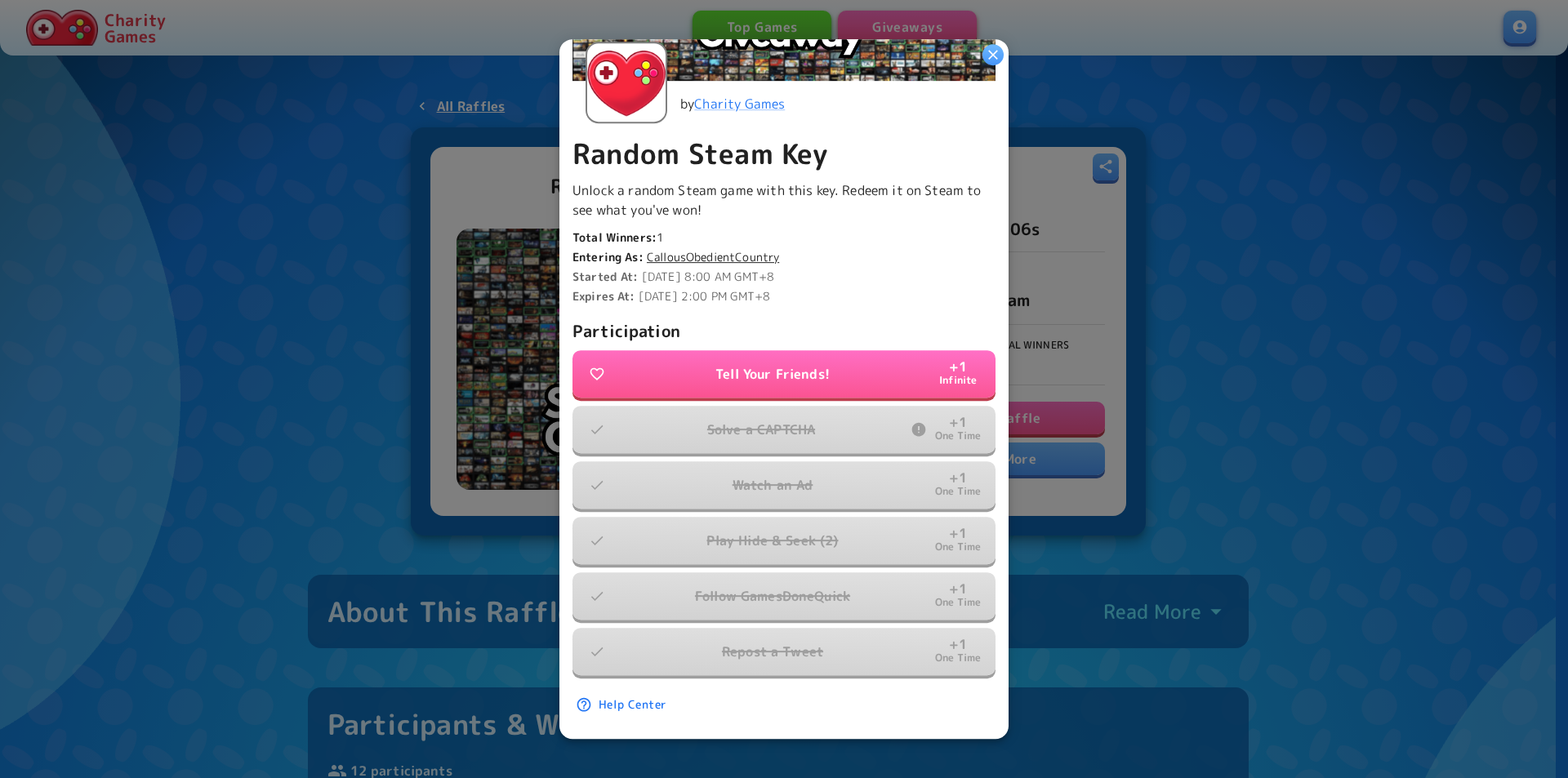
click at [1168, 469] on div at bounding box center [784, 389] width 1568 height 778
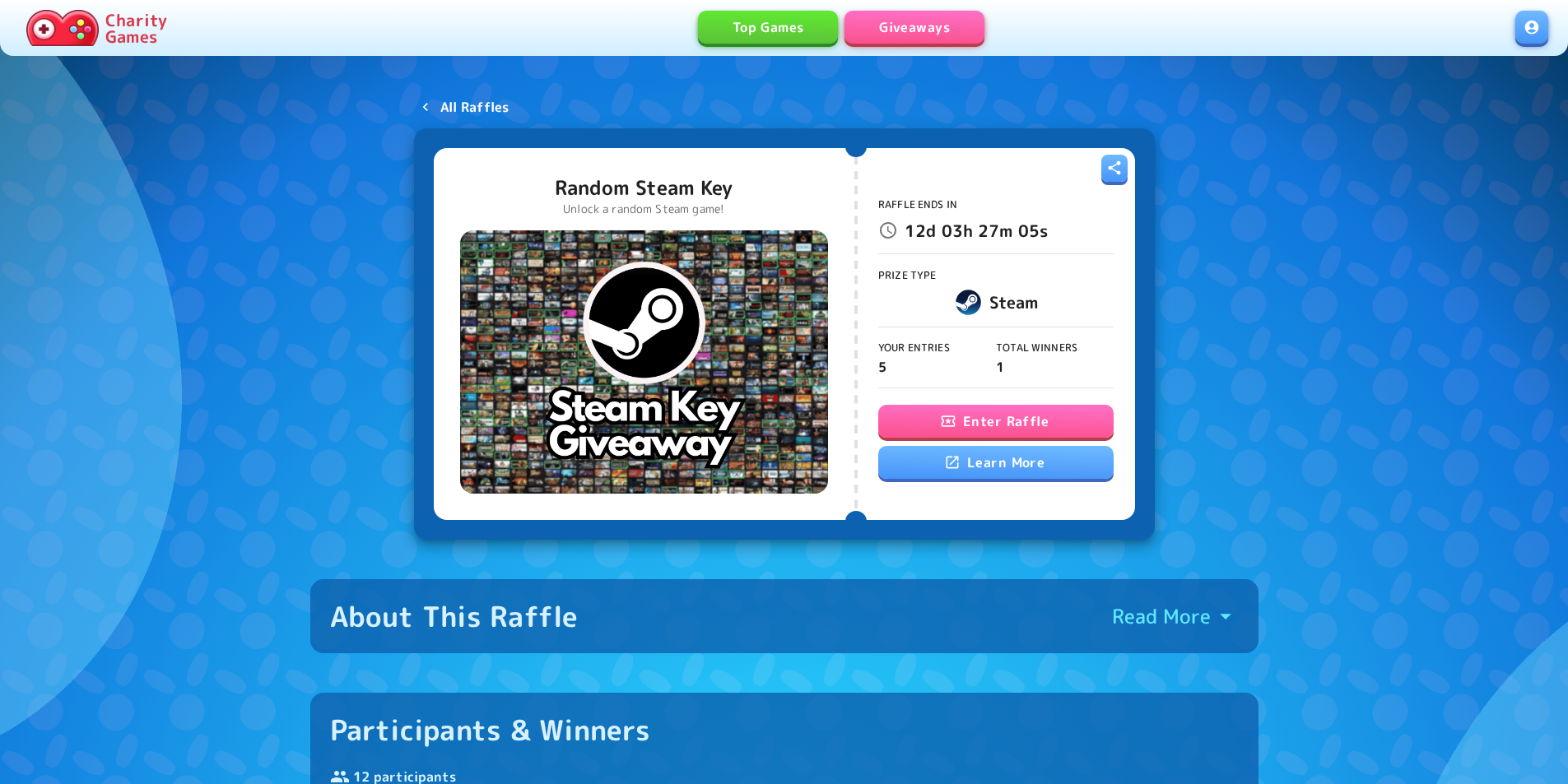
click at [490, 109] on p "All Raffles" at bounding box center [474, 106] width 69 height 20
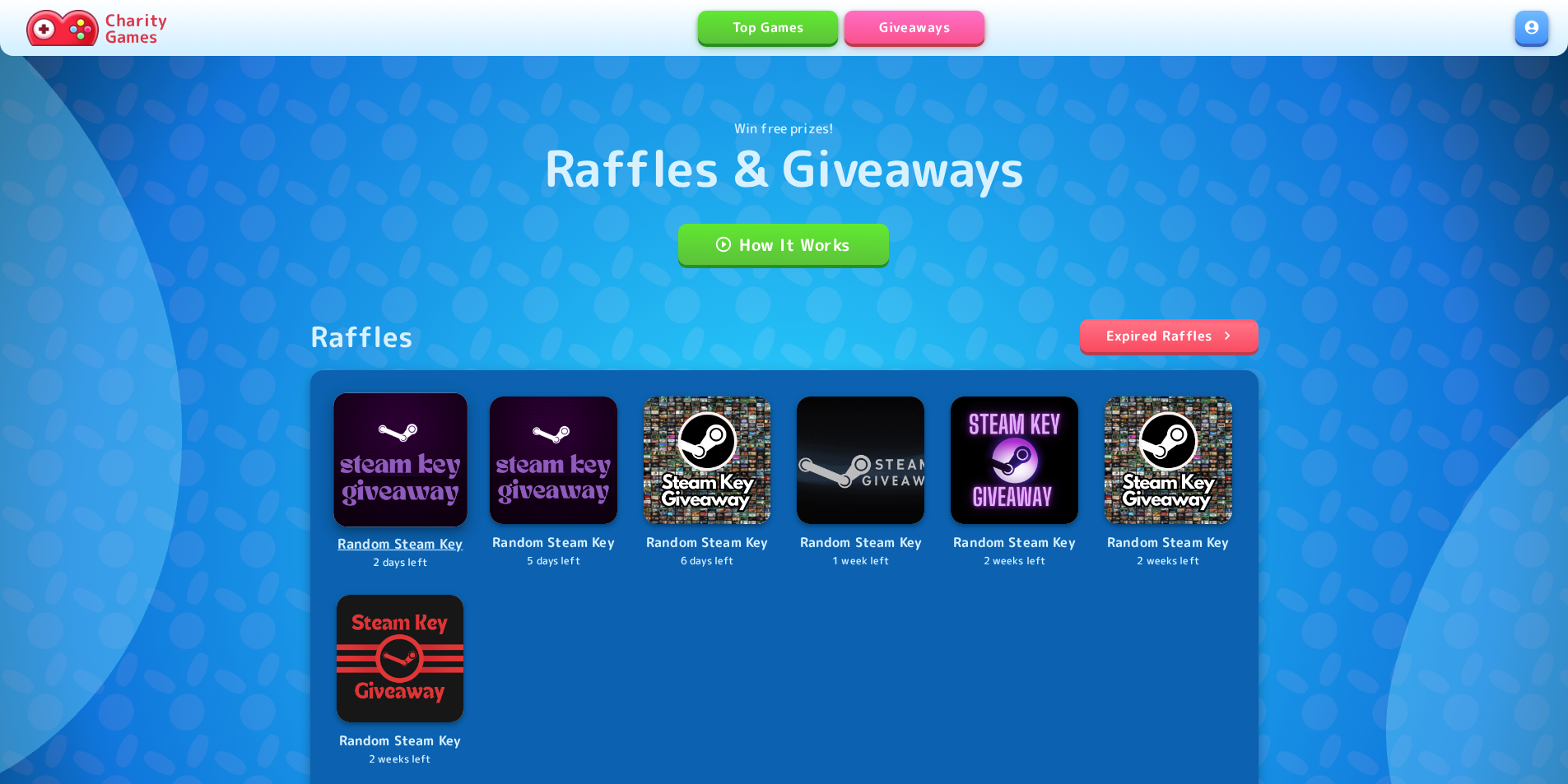
click at [389, 498] on img at bounding box center [399, 459] width 133 height 133
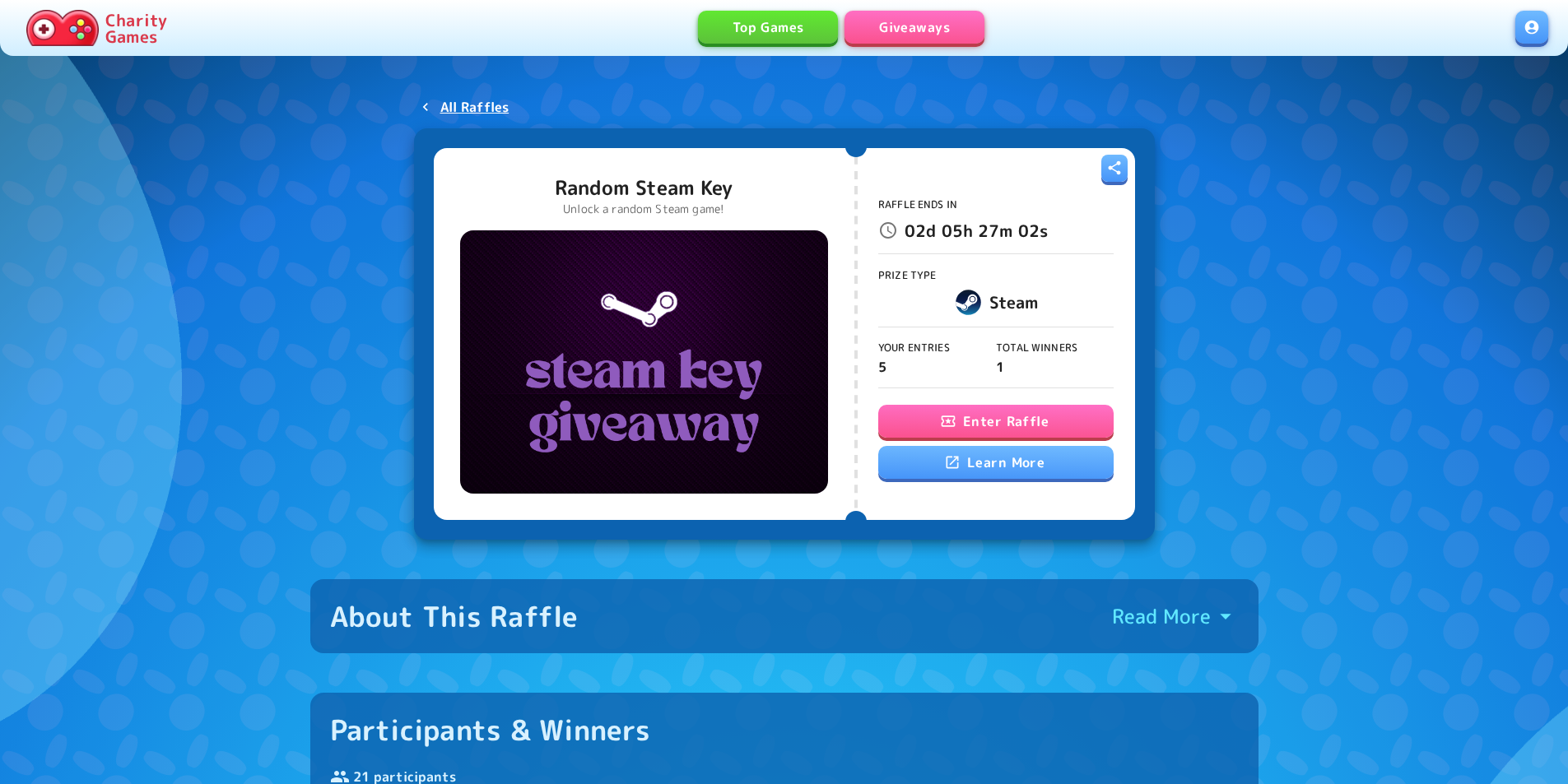
click at [953, 398] on div "Raffle Ends In 02d 05h 27m 02s Prize Type Steam Your Entries 5 Total Winners 1 …" at bounding box center [996, 334] width 235 height 353
click at [955, 424] on icon "button" at bounding box center [948, 421] width 14 height 11
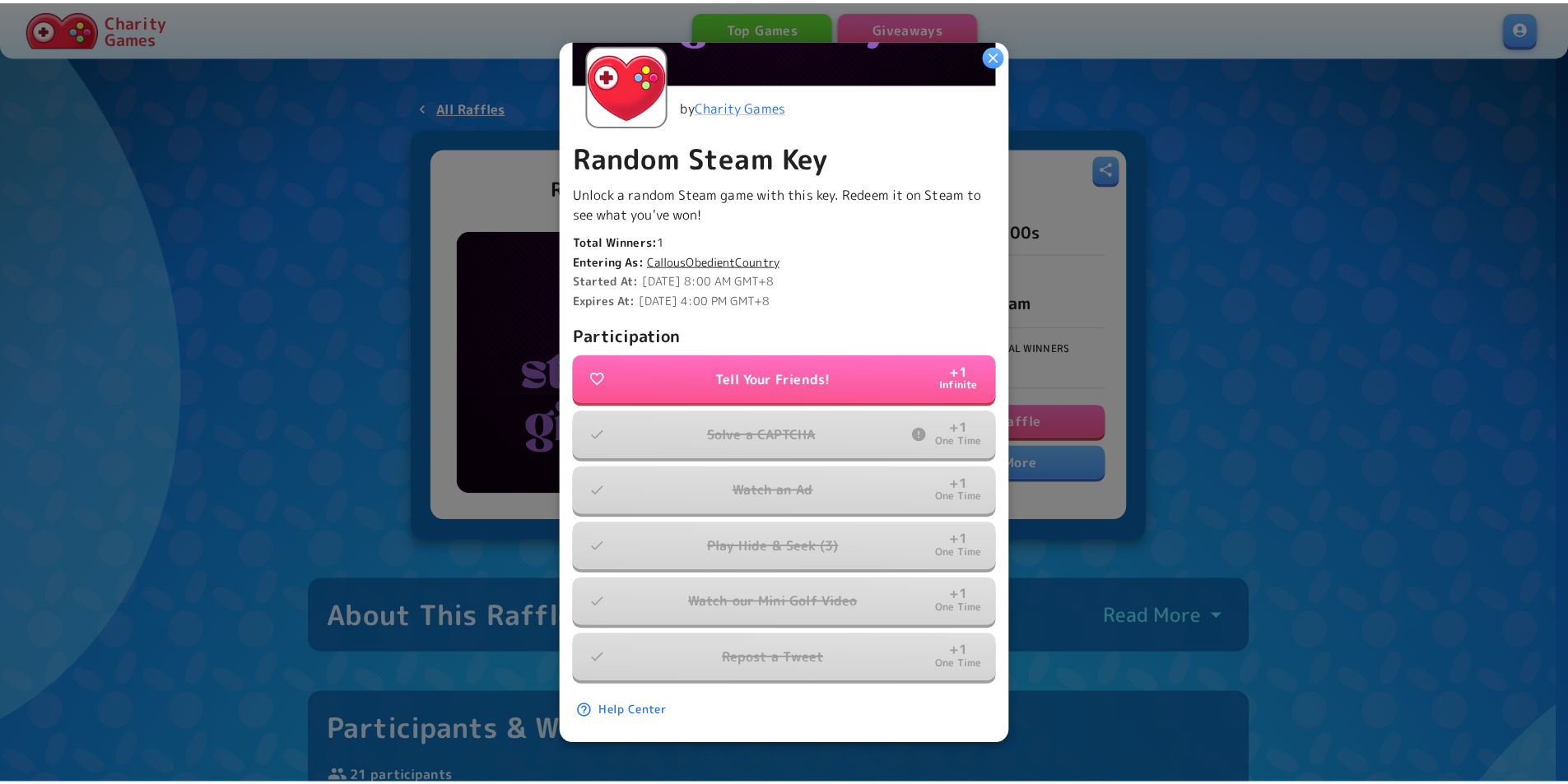
scroll to position [285, 0]
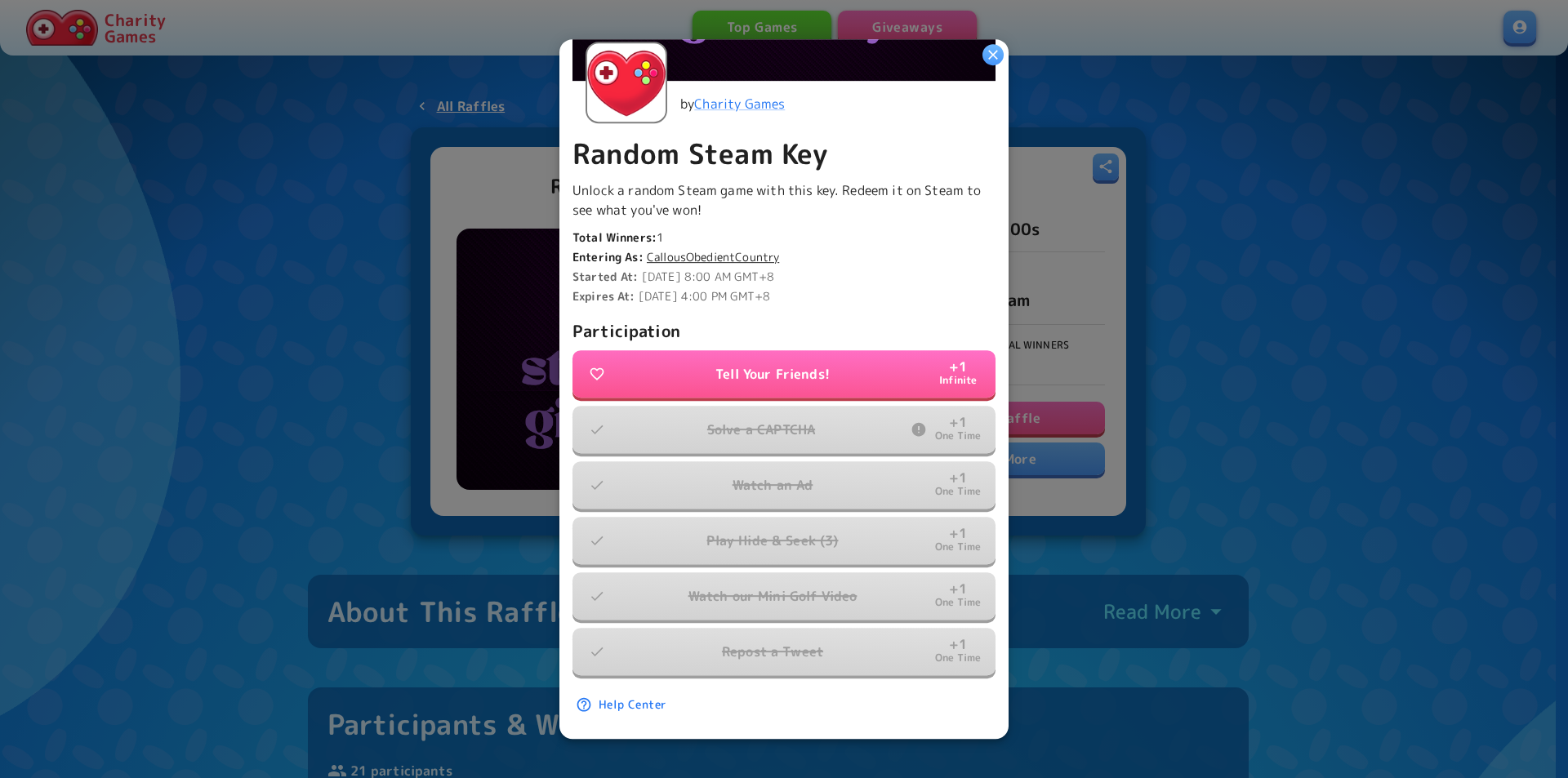
click at [1212, 469] on div at bounding box center [784, 389] width 1568 height 778
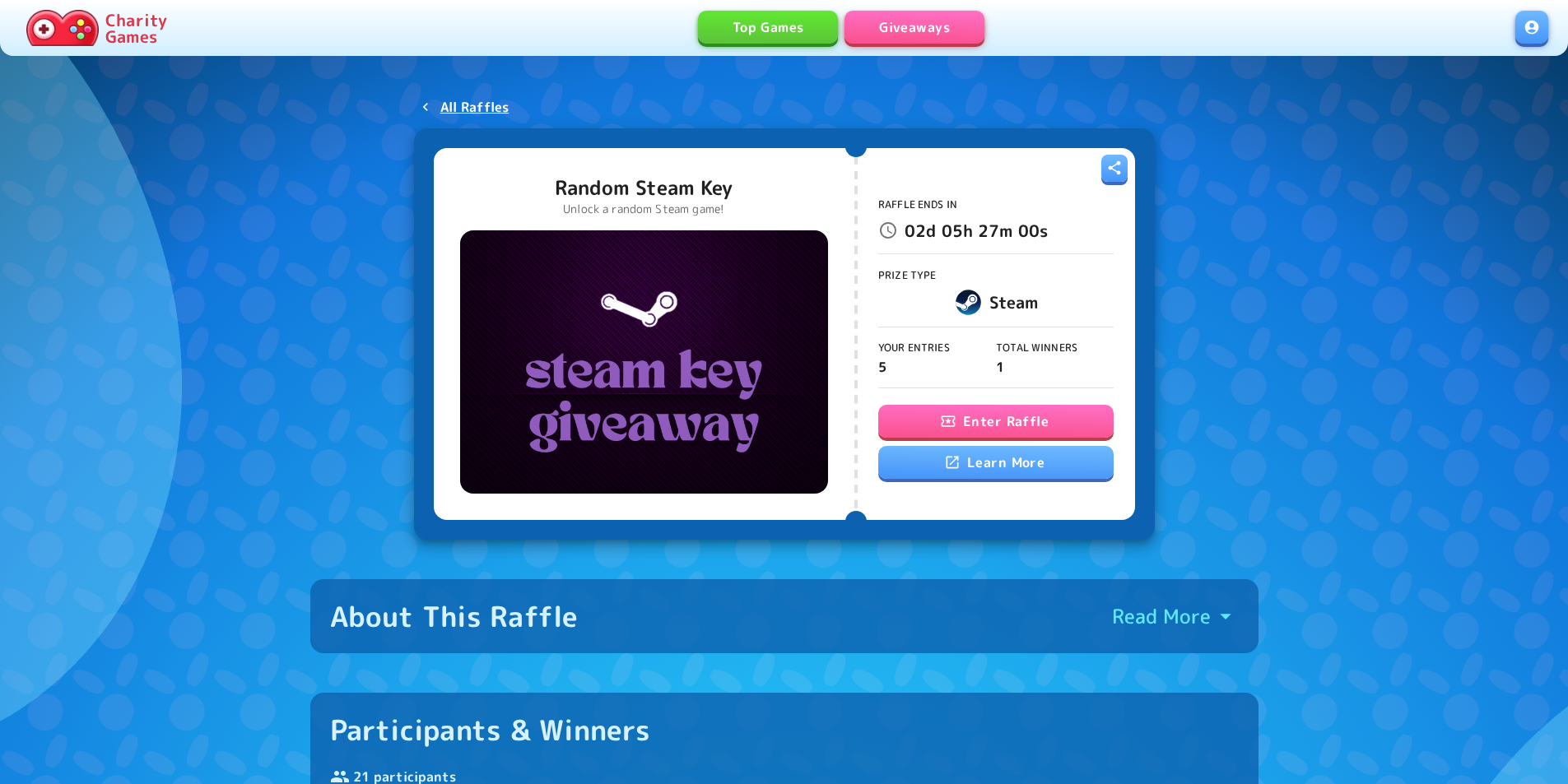
click at [499, 123] on div "All Raffles Random Steam Key Unlock a random Steam game! Raffle Ends In 02d 05h…" at bounding box center [784, 315] width 741 height 448
click at [481, 112] on p "All Raffles" at bounding box center [474, 106] width 69 height 20
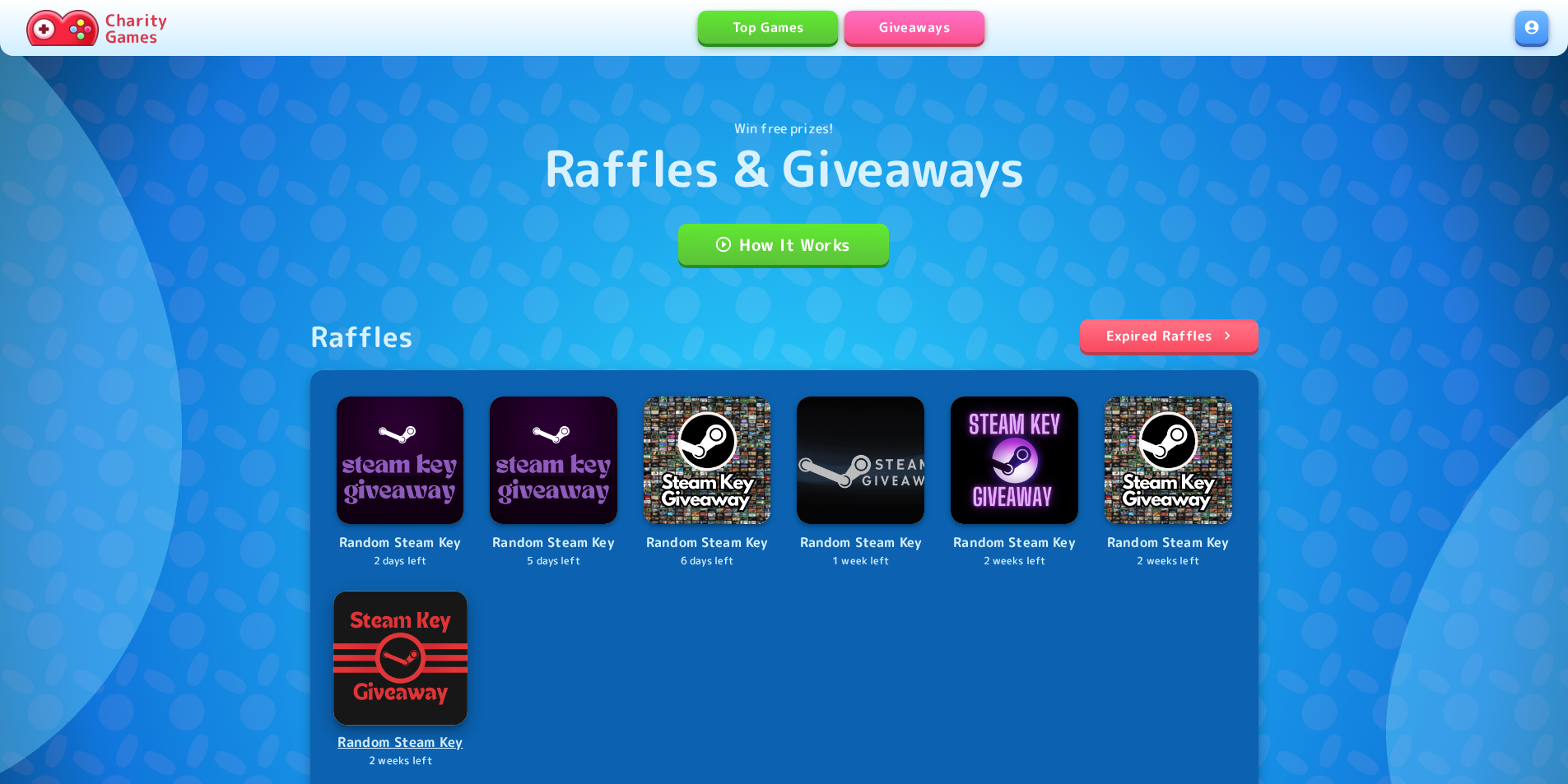
click at [390, 645] on img at bounding box center [399, 657] width 133 height 133
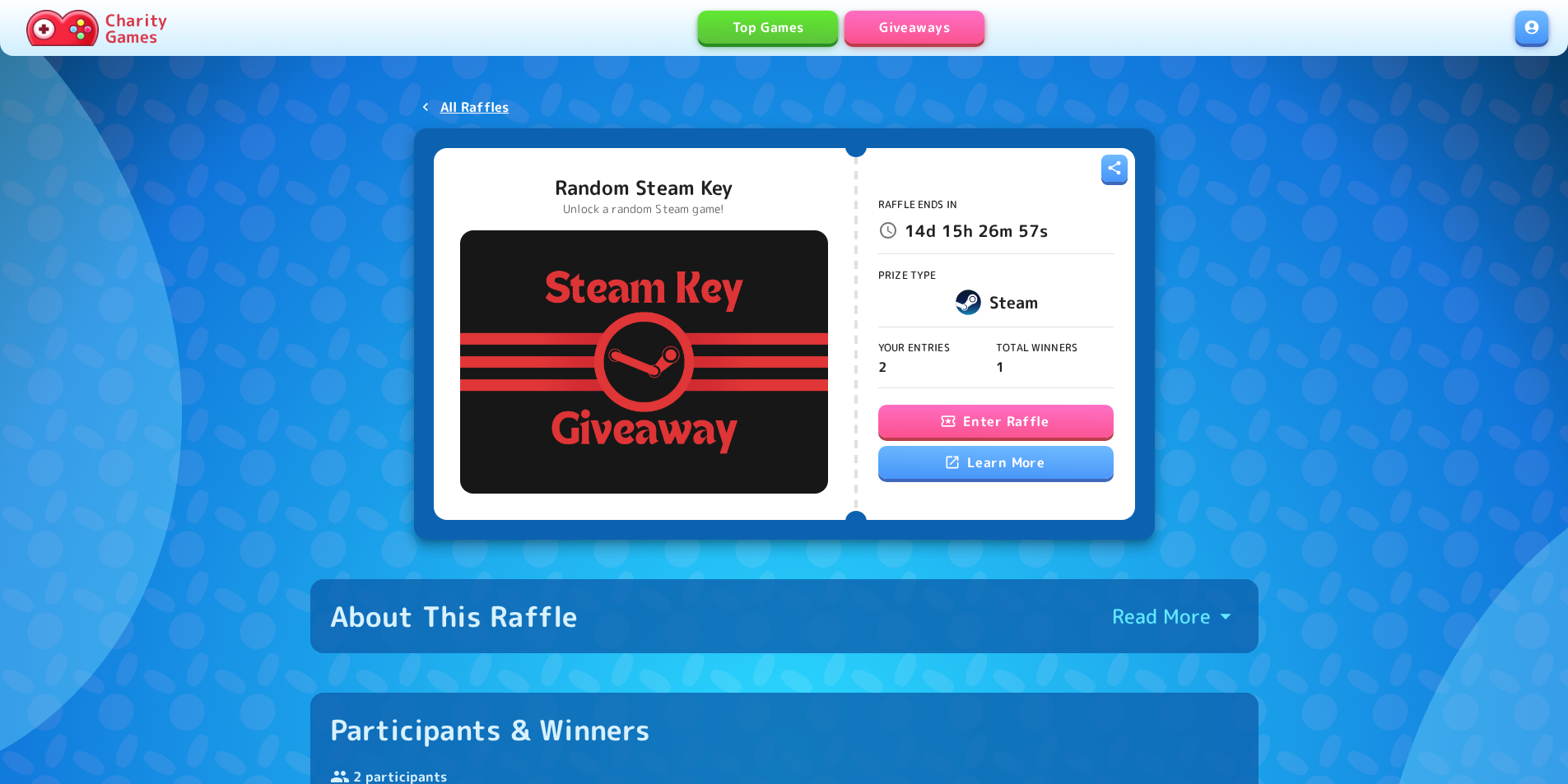
click at [940, 412] on button "Enter Raffle" at bounding box center [996, 421] width 235 height 33
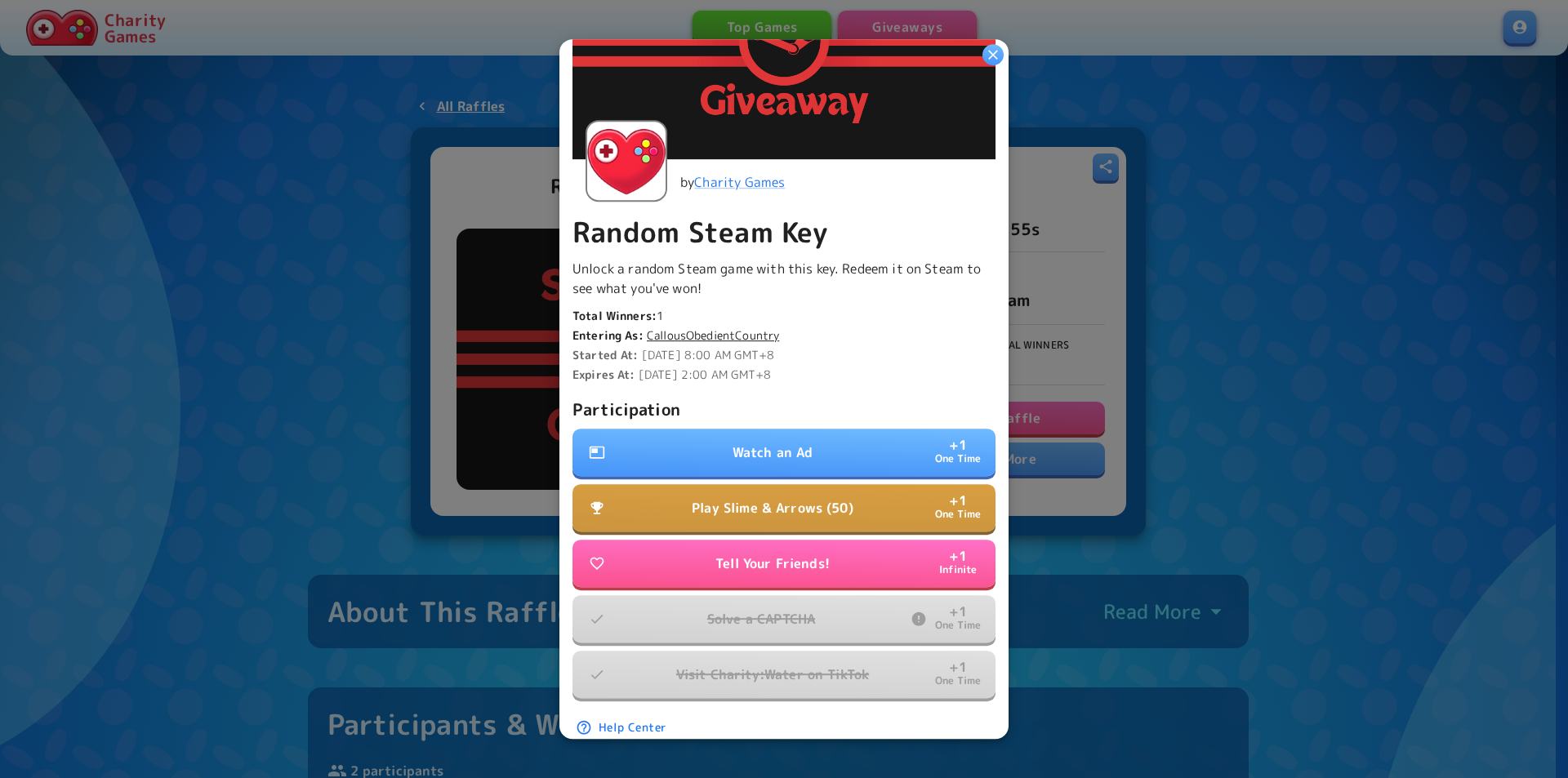
scroll to position [228, 0]
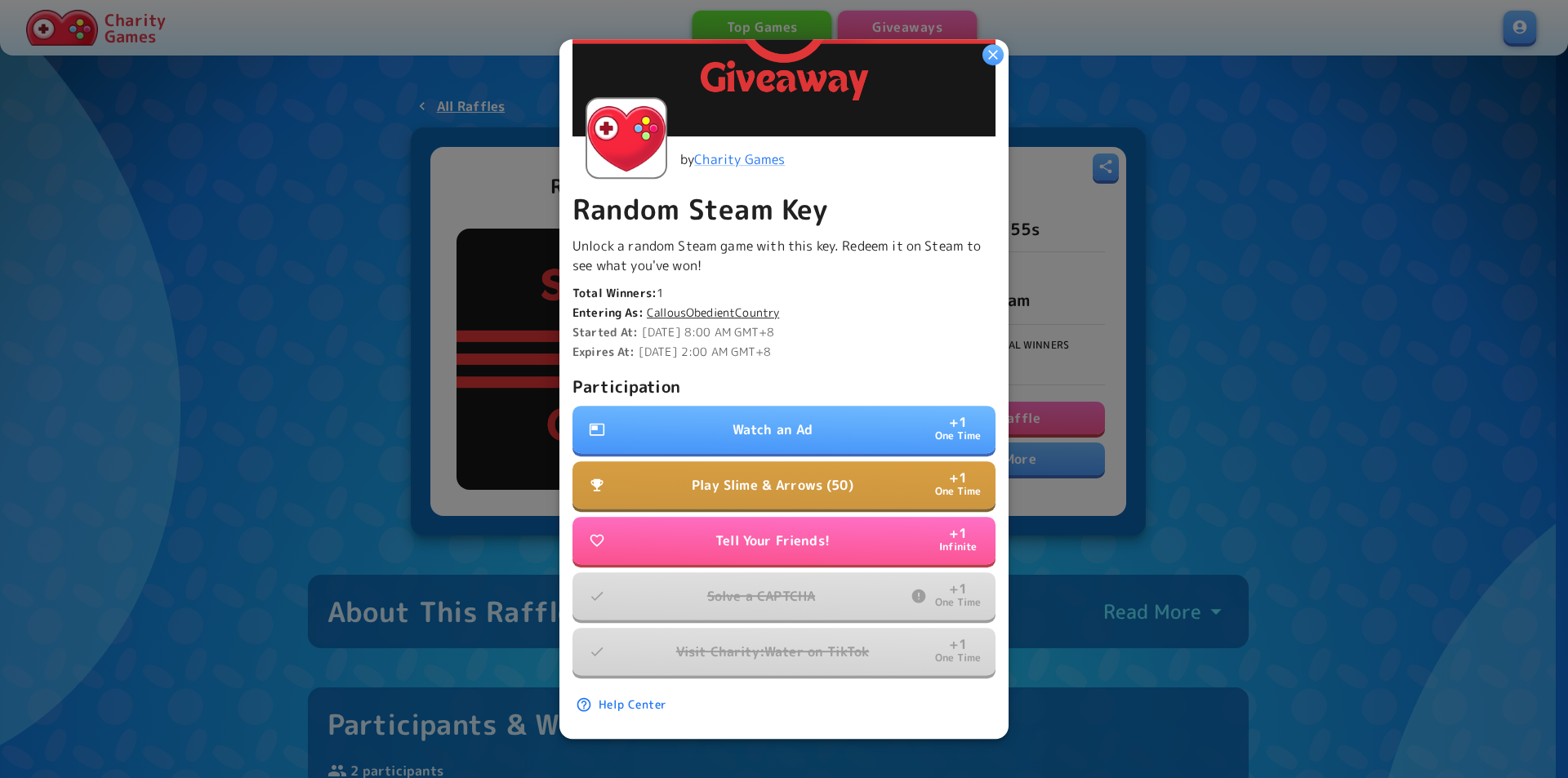
click at [881, 430] on button "Watch an Ad + 1 One Time" at bounding box center [784, 429] width 423 height 47
